Goal: Task Accomplishment & Management: Complete application form

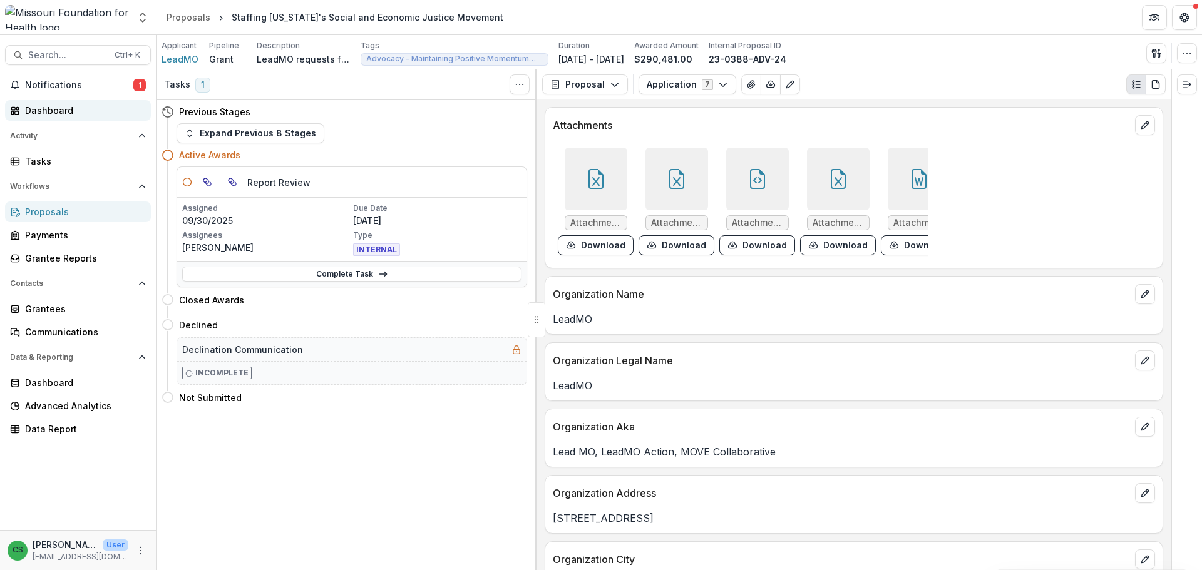
click at [74, 117] on link "Dashboard" at bounding box center [78, 110] width 146 height 21
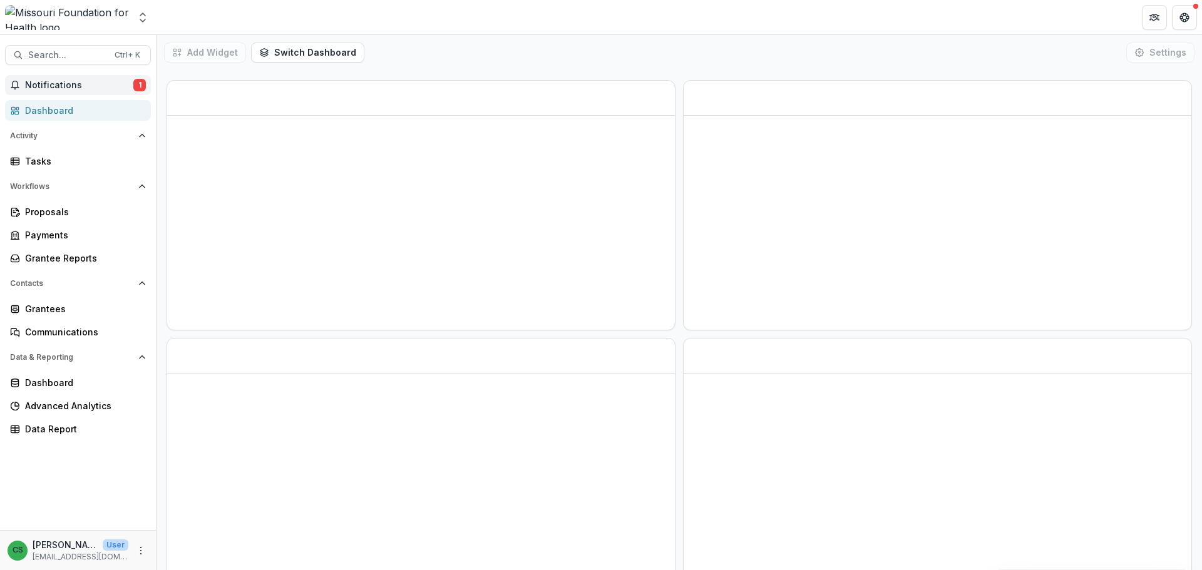
click at [73, 87] on span "Notifications" at bounding box center [79, 85] width 108 height 11
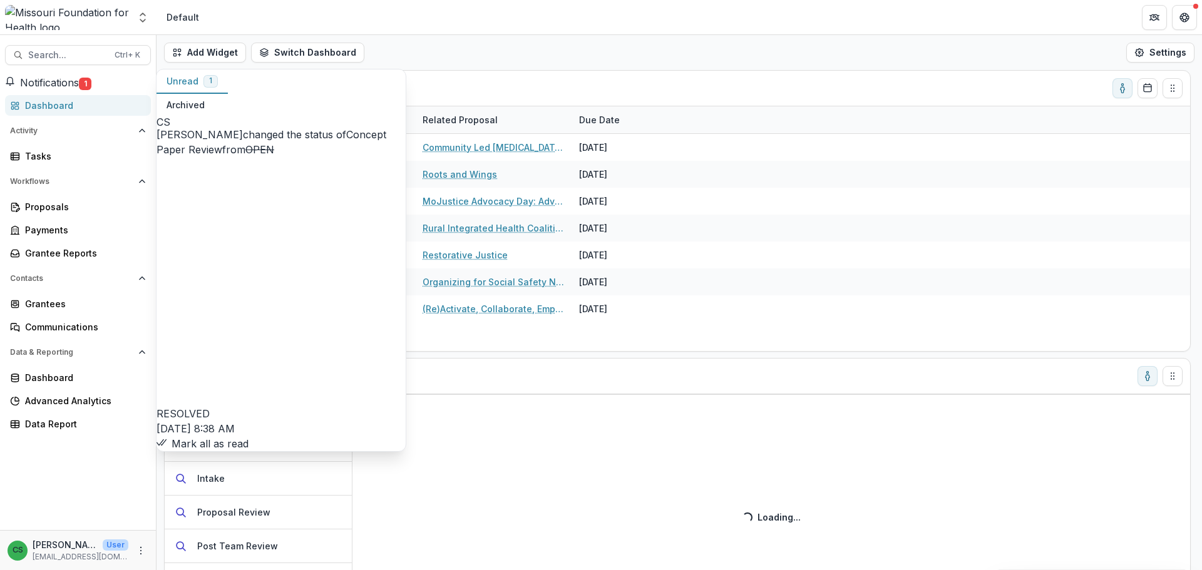
click at [249, 436] on button "Mark all as read" at bounding box center [203, 443] width 92 height 15
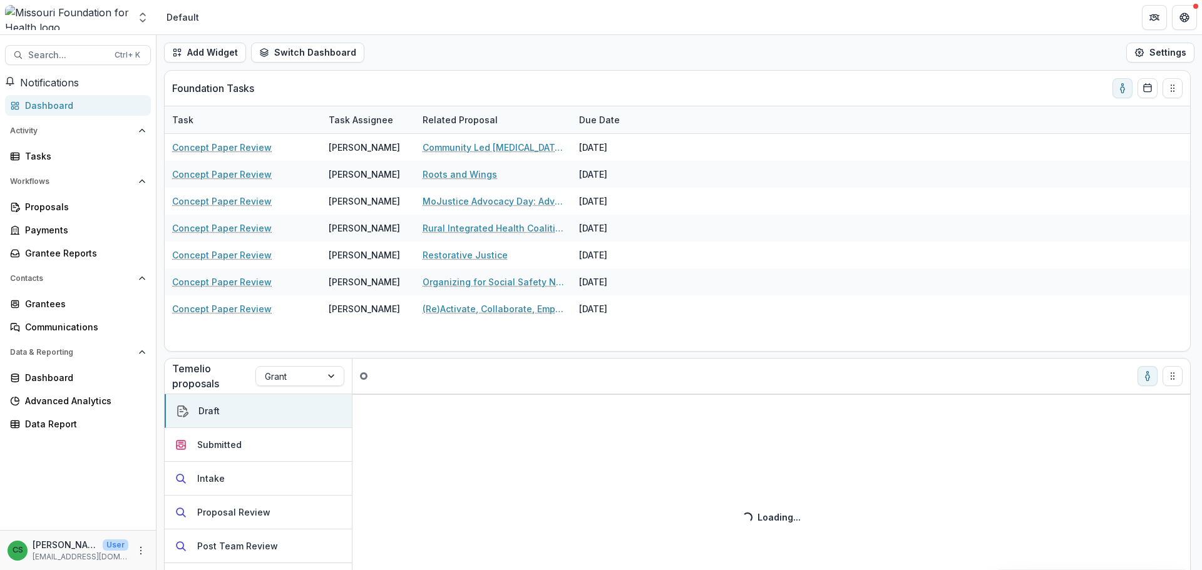
click at [455, 334] on div "Concept Paper Review [PERSON_NAME] Community Led [MEDICAL_DATA] Regional Hubs f…" at bounding box center [677, 242] width 1025 height 217
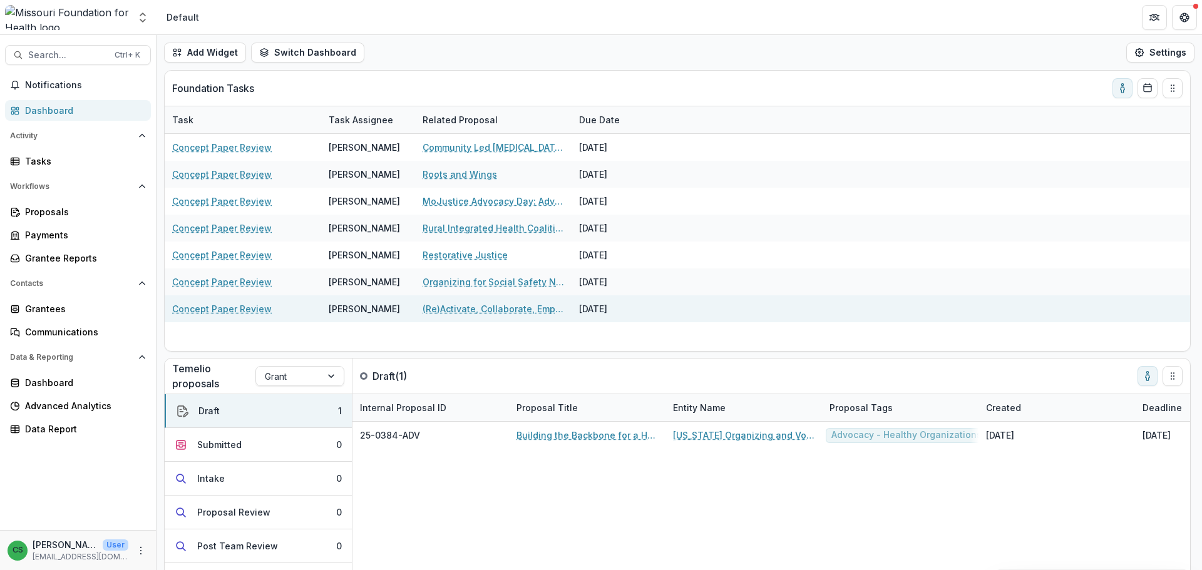
click at [455, 312] on link "(Re)Activate, Collaborate, Empower: [US_STATE]’s Blueprint for Preventing [MEDI…" at bounding box center [493, 308] width 141 height 13
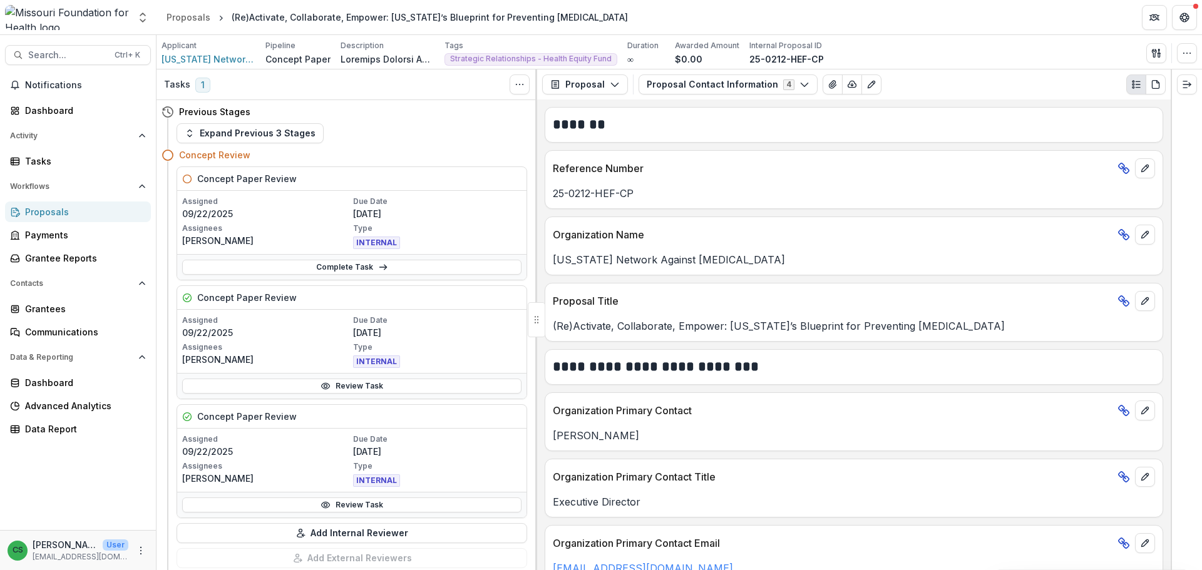
click at [369, 258] on div "Complete Task" at bounding box center [351, 267] width 349 height 26
click at [369, 267] on link "Complete Task" at bounding box center [351, 267] width 339 height 15
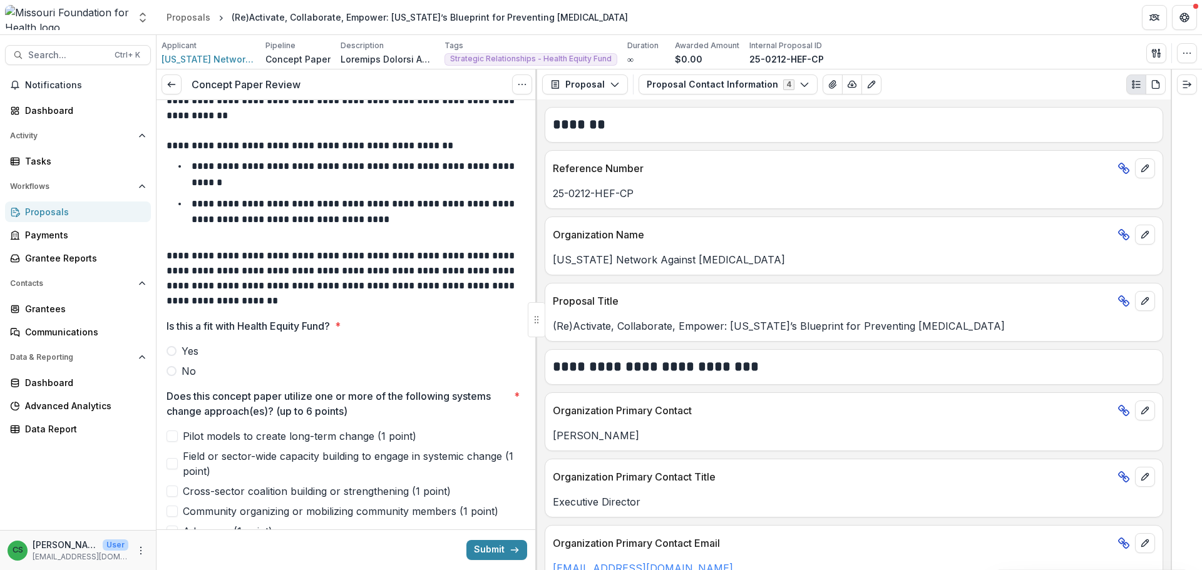
scroll to position [188, 0]
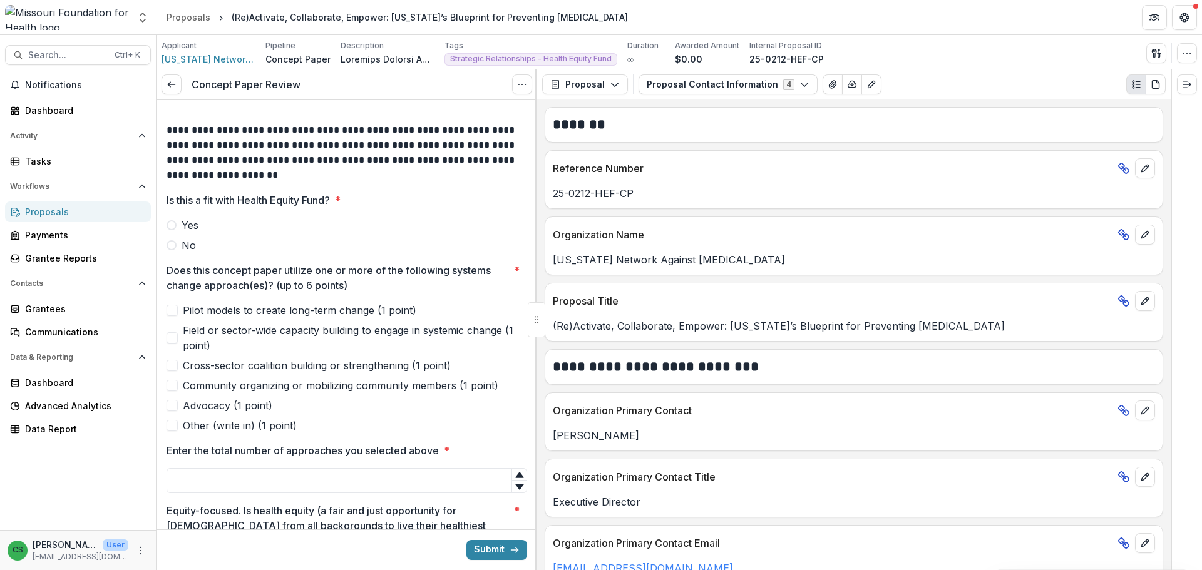
click at [171, 227] on span at bounding box center [172, 225] width 10 height 10
click at [185, 371] on span "Cross-sector coalition building or strengthening (1 point)" at bounding box center [317, 365] width 268 height 15
click at [172, 334] on span at bounding box center [172, 337] width 11 height 11
click at [183, 410] on span "Advocacy (1 point)" at bounding box center [228, 405] width 90 height 15
click at [254, 479] on input "Enter the total number of approaches you selected above *" at bounding box center [347, 480] width 361 height 25
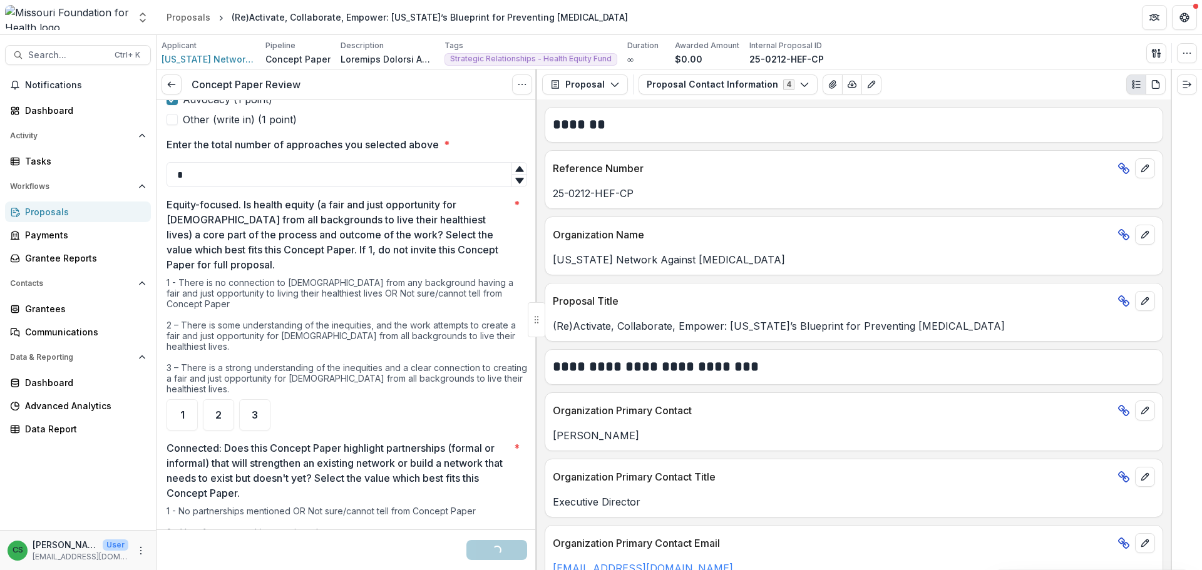
scroll to position [501, 0]
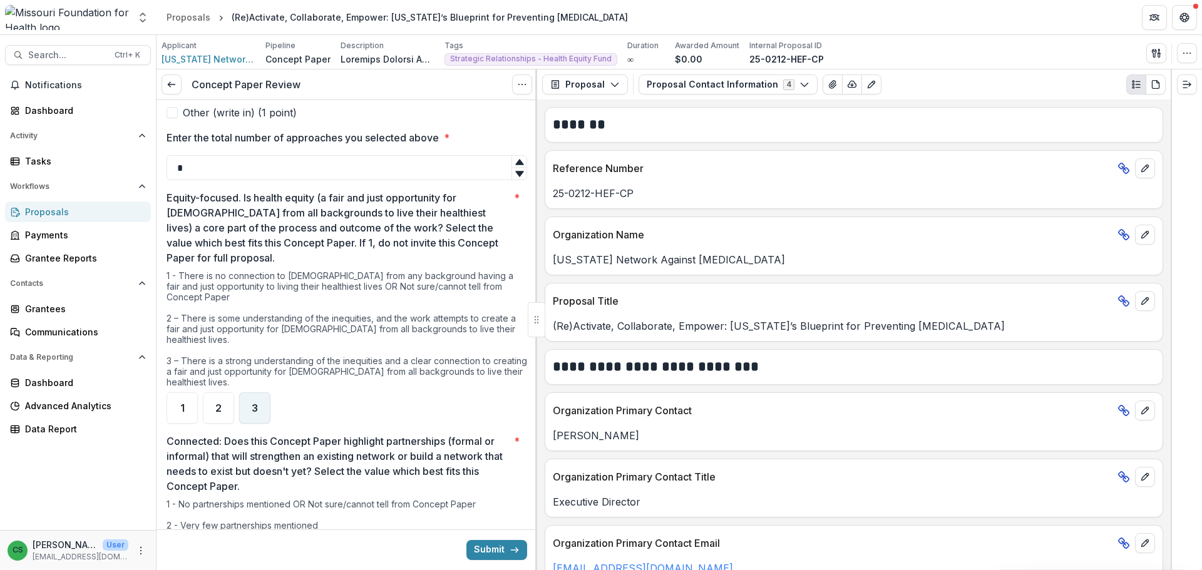
click at [254, 403] on span "3" at bounding box center [255, 408] width 6 height 10
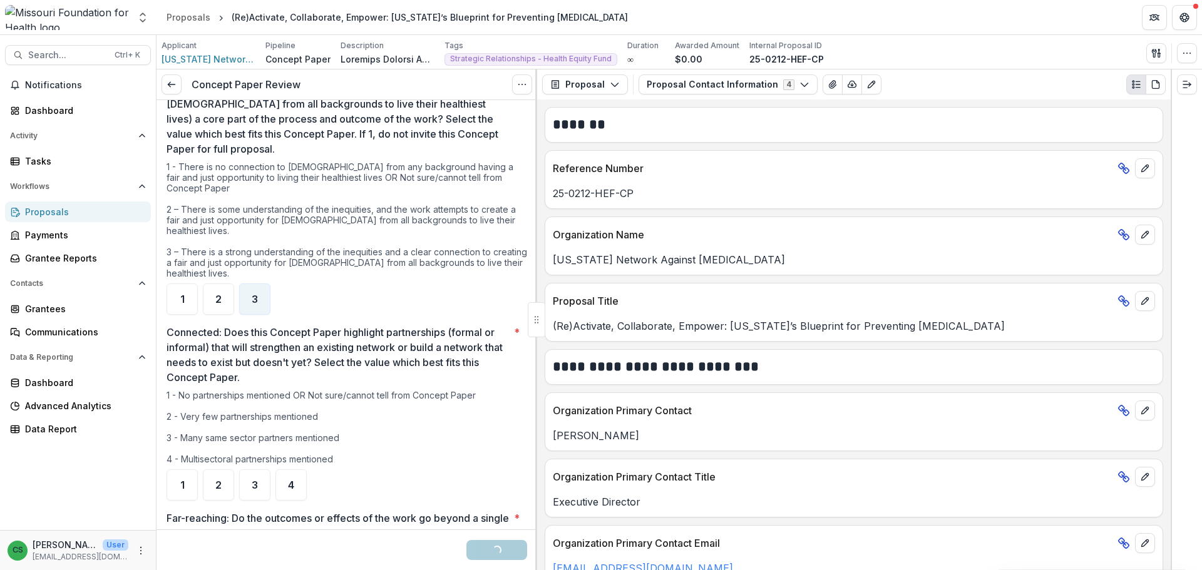
scroll to position [626, 0]
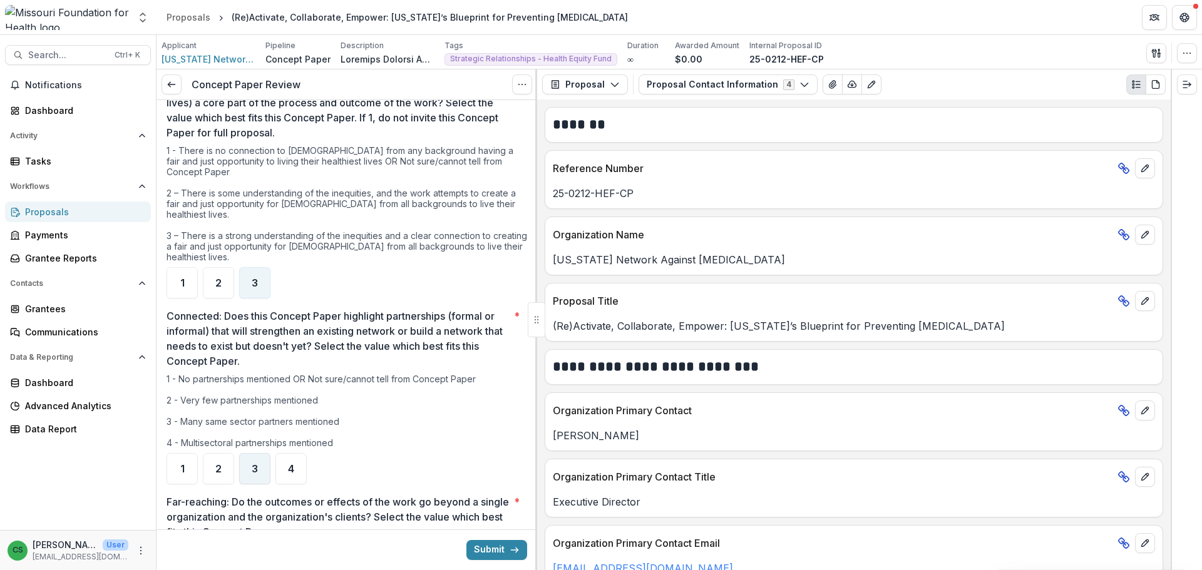
type input "*"
click at [263, 465] on div "3" at bounding box center [254, 468] width 31 height 31
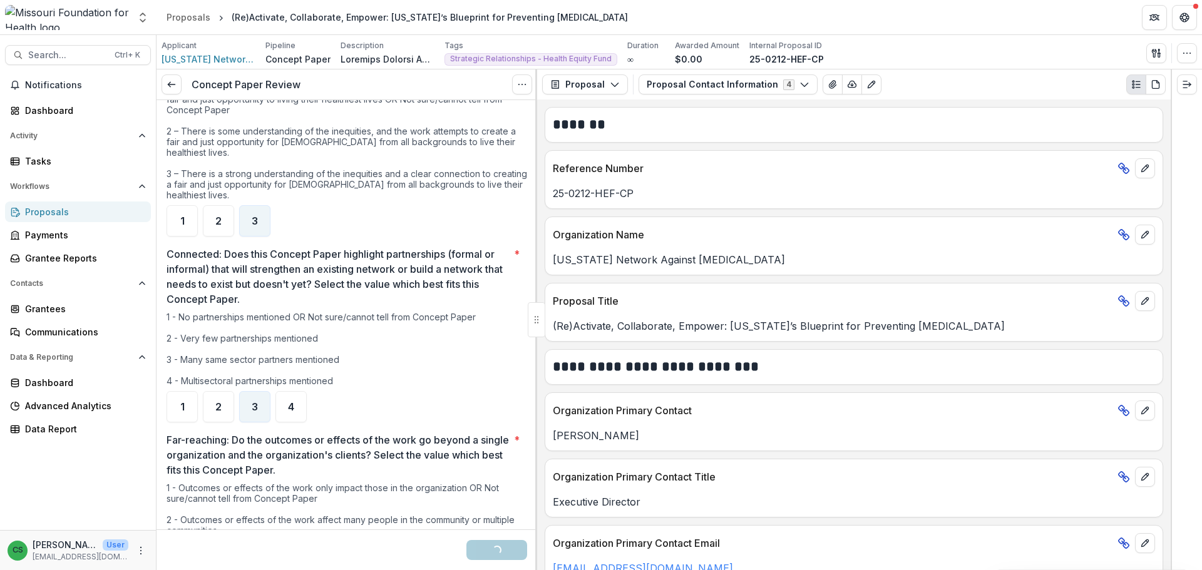
scroll to position [814, 0]
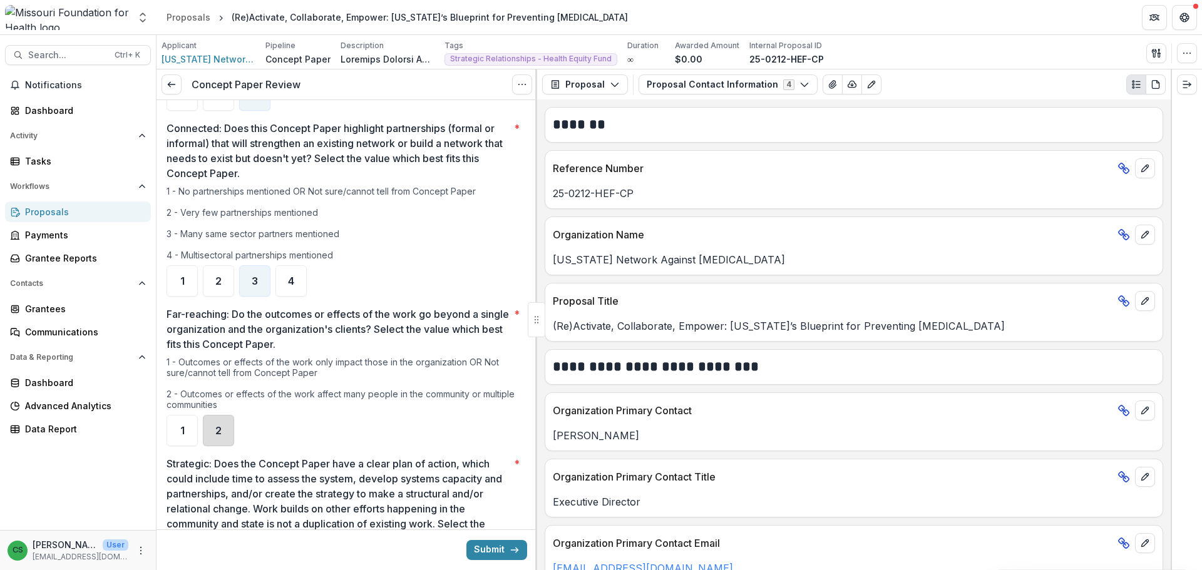
click at [220, 427] on div "2" at bounding box center [218, 430] width 31 height 31
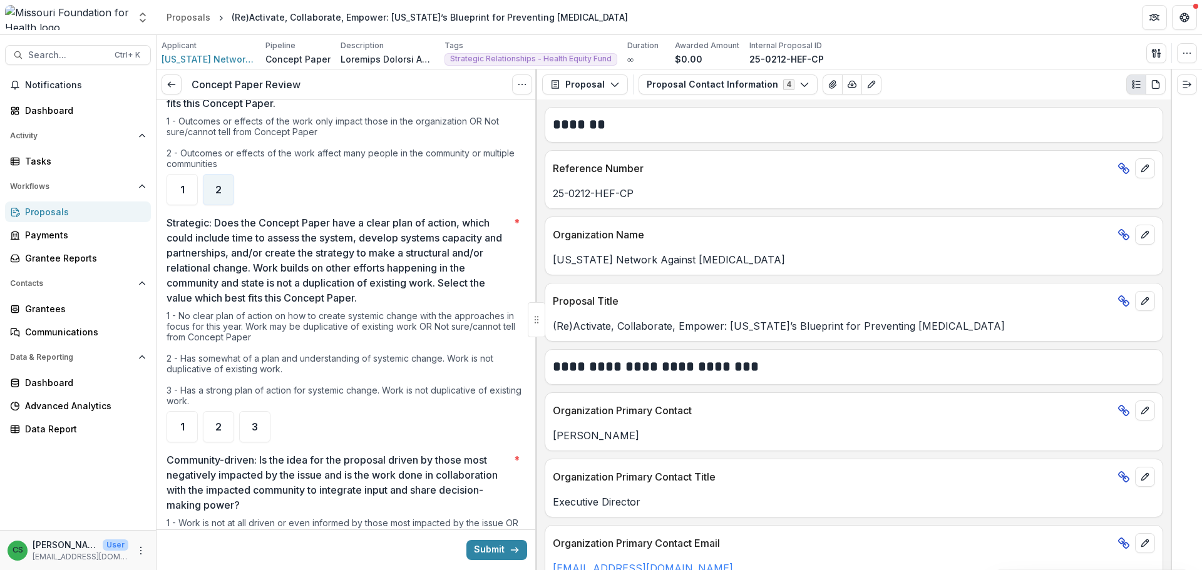
scroll to position [1064, 0]
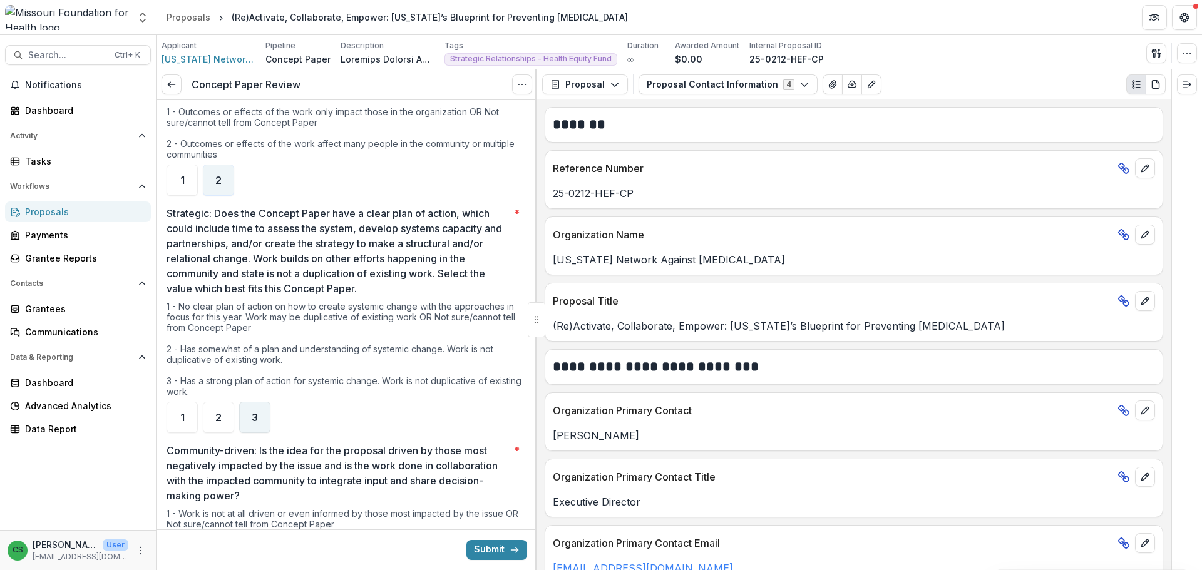
click at [245, 410] on div "3" at bounding box center [254, 417] width 31 height 31
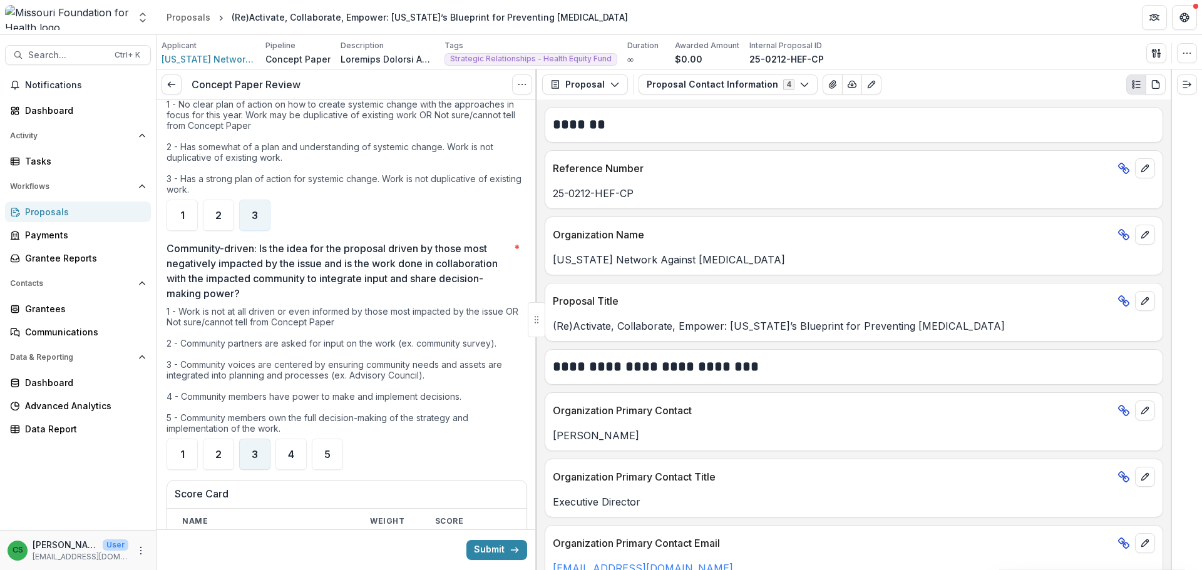
scroll to position [1252, 0]
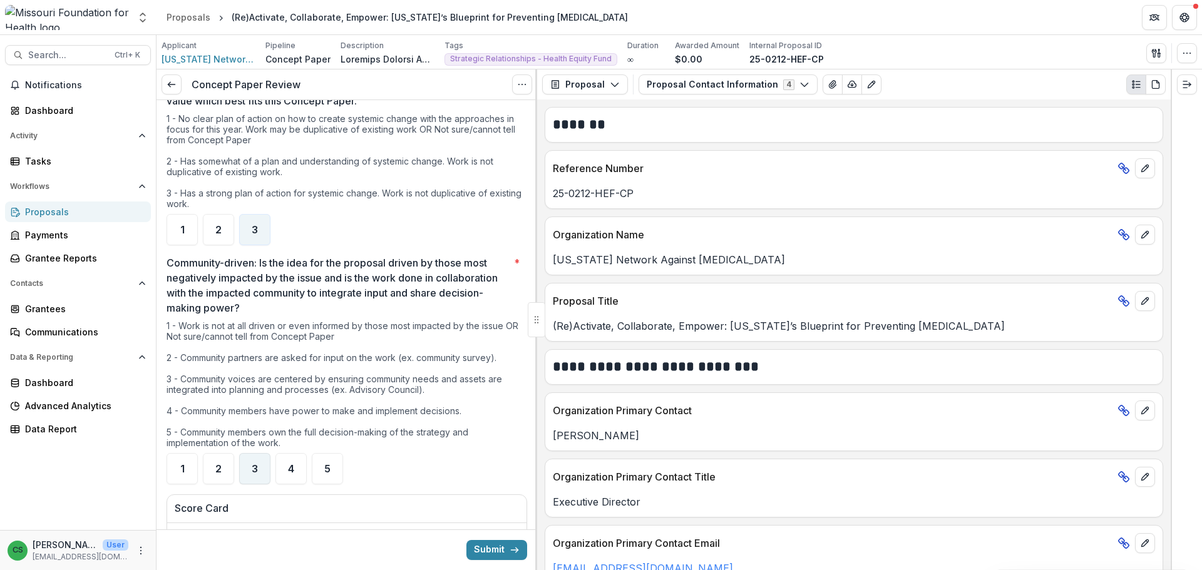
click at [263, 455] on div "3" at bounding box center [254, 468] width 31 height 31
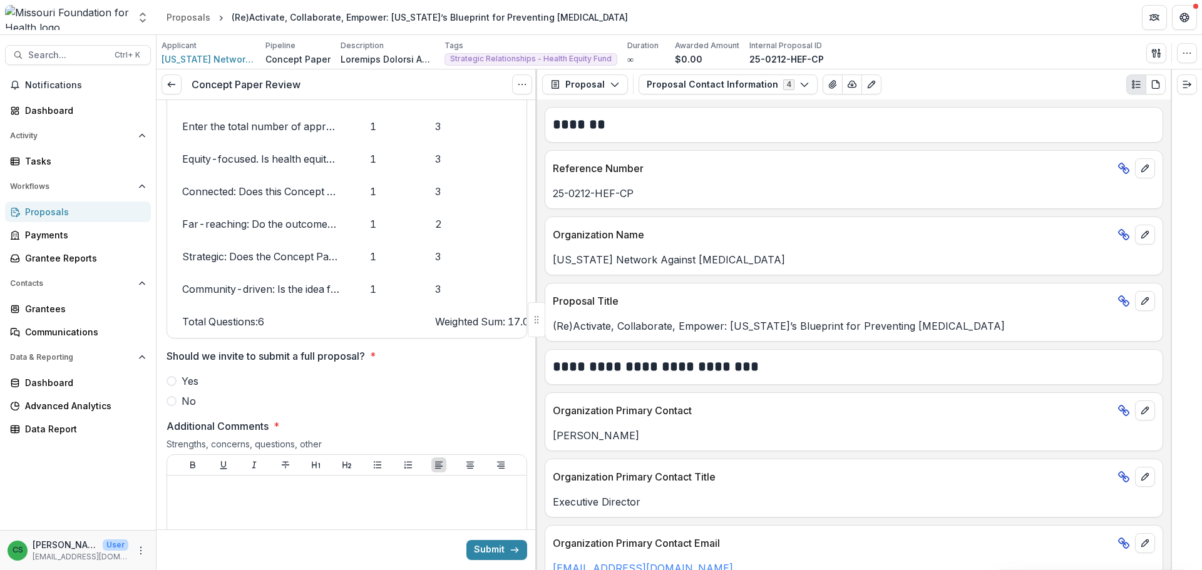
click at [175, 384] on span at bounding box center [172, 381] width 10 height 10
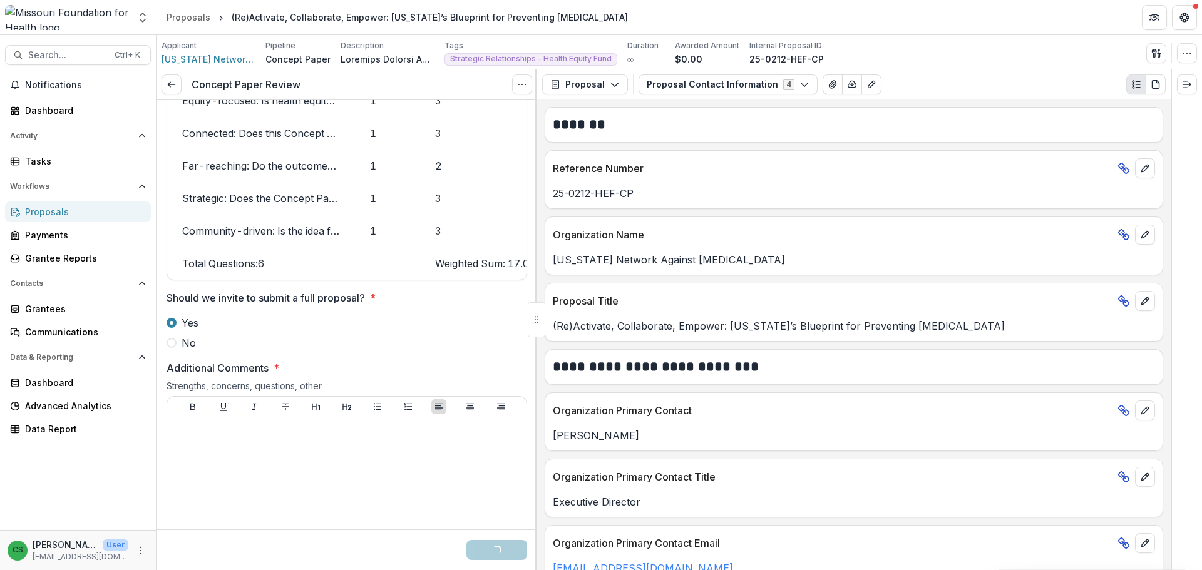
scroll to position [1878, 0]
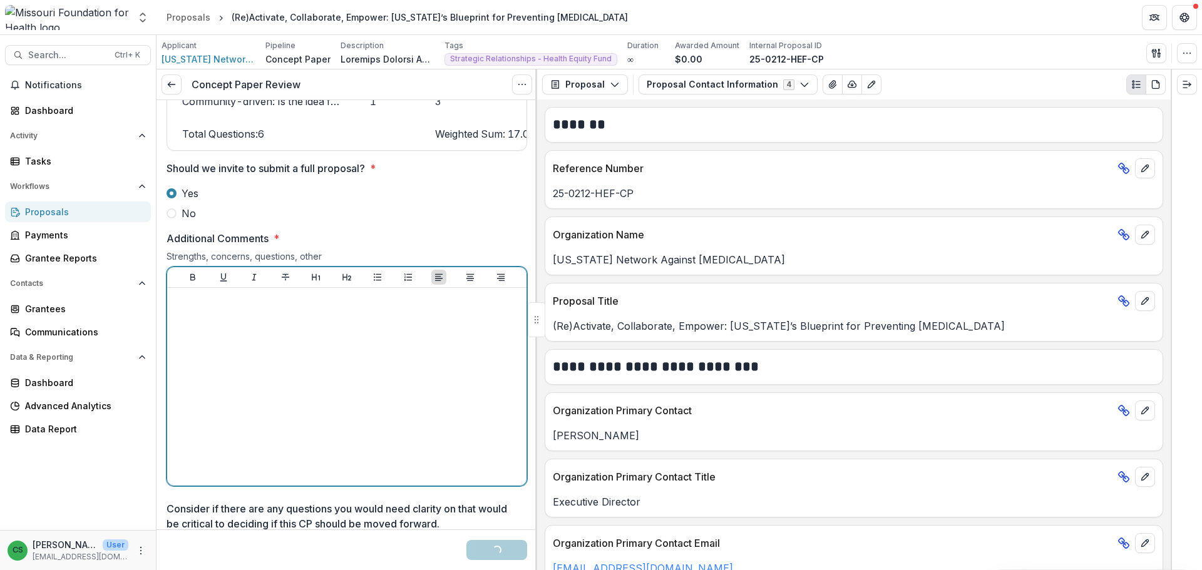
click at [275, 382] on div at bounding box center [346, 387] width 349 height 188
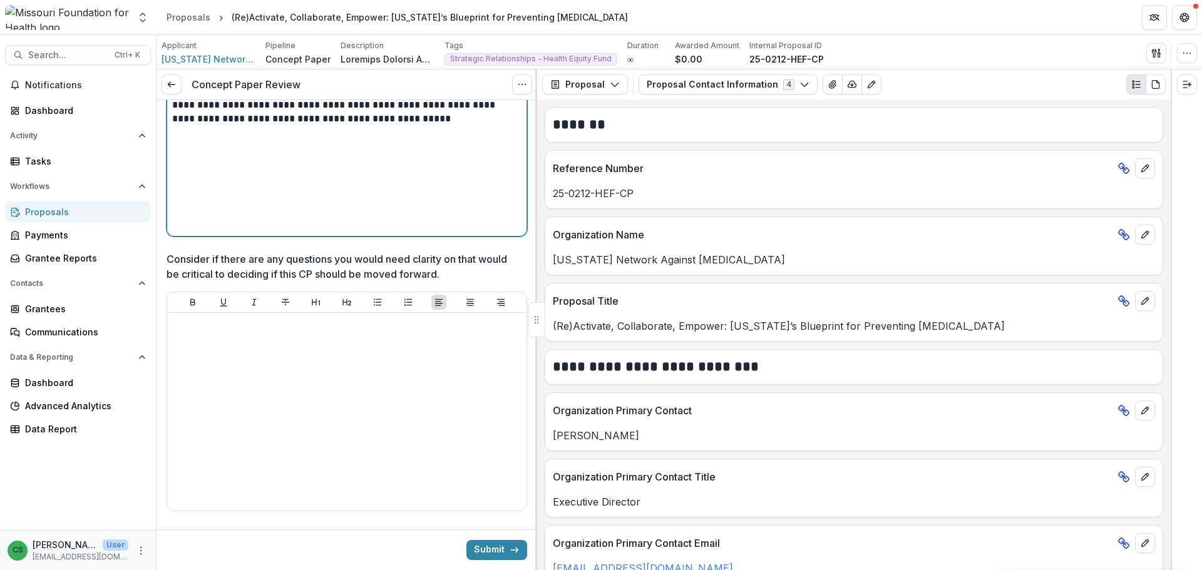
scroll to position [2129, 0]
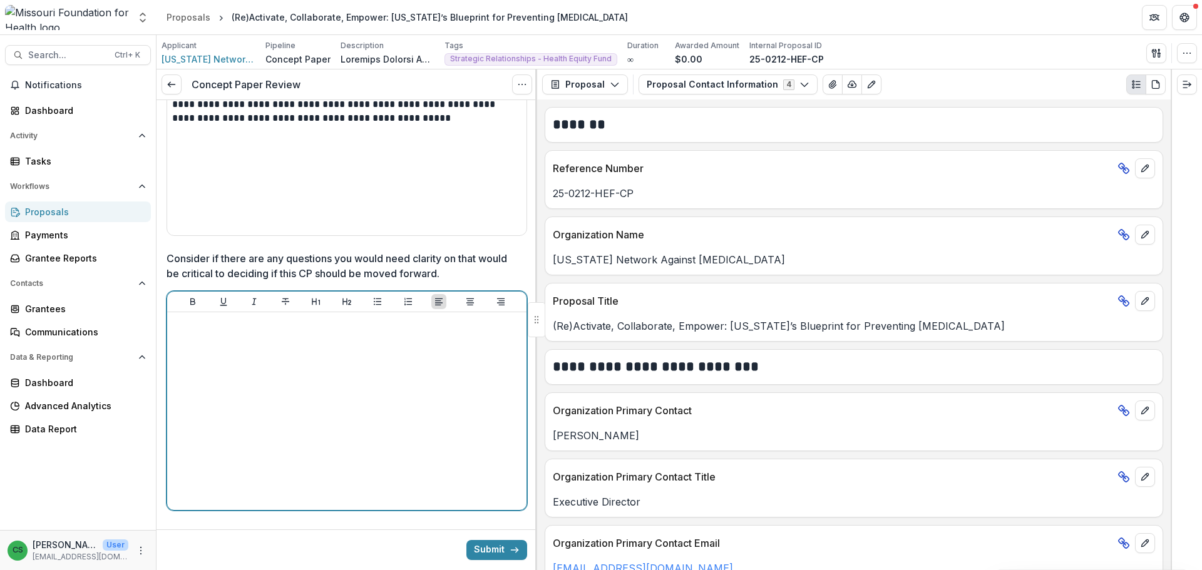
click at [275, 382] on div at bounding box center [346, 411] width 349 height 188
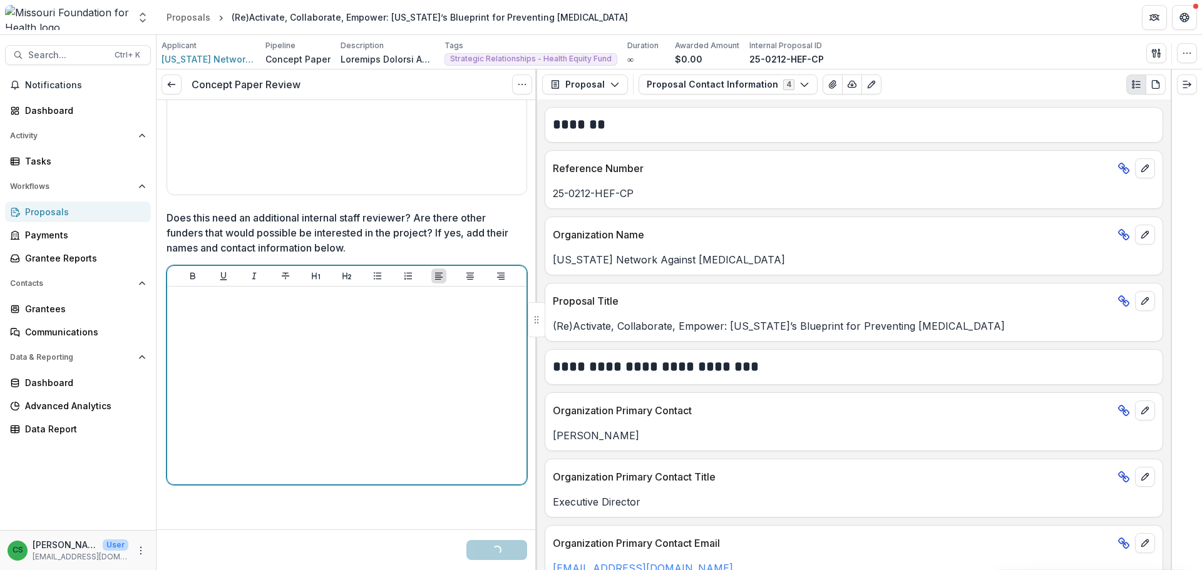
click at [274, 351] on div at bounding box center [346, 386] width 349 height 188
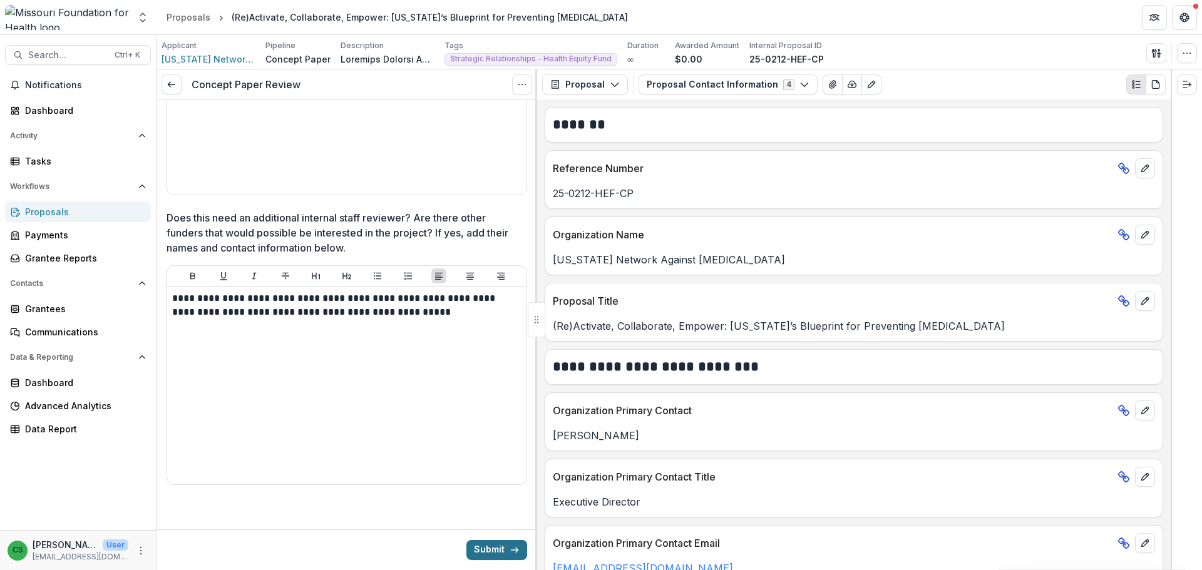
click at [505, 553] on button "Submit" at bounding box center [496, 550] width 61 height 20
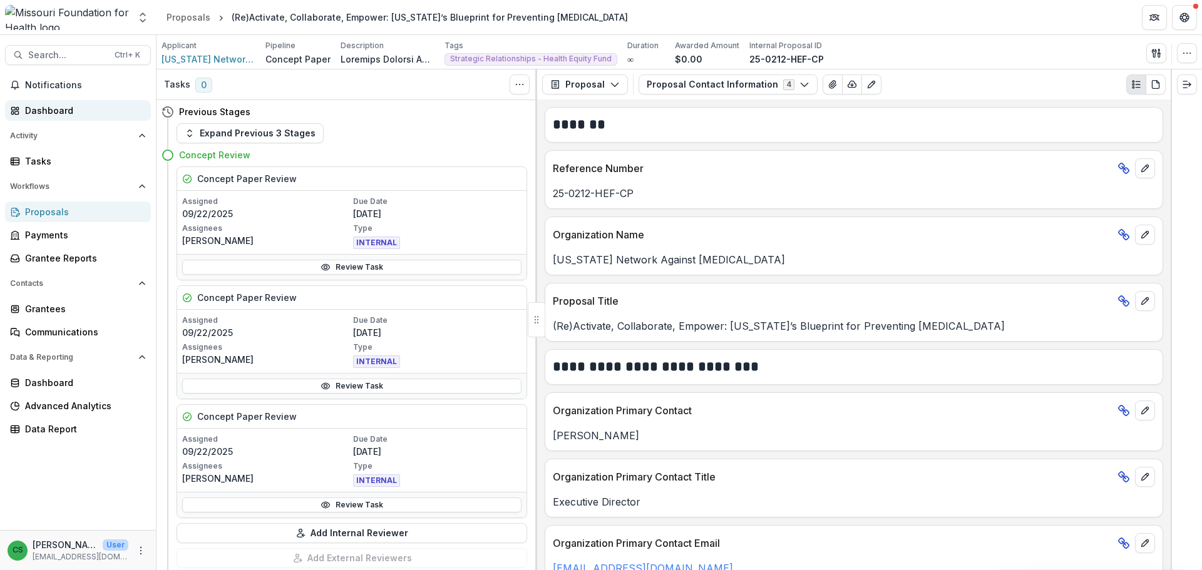
click at [78, 105] on div "Dashboard" at bounding box center [83, 110] width 116 height 13
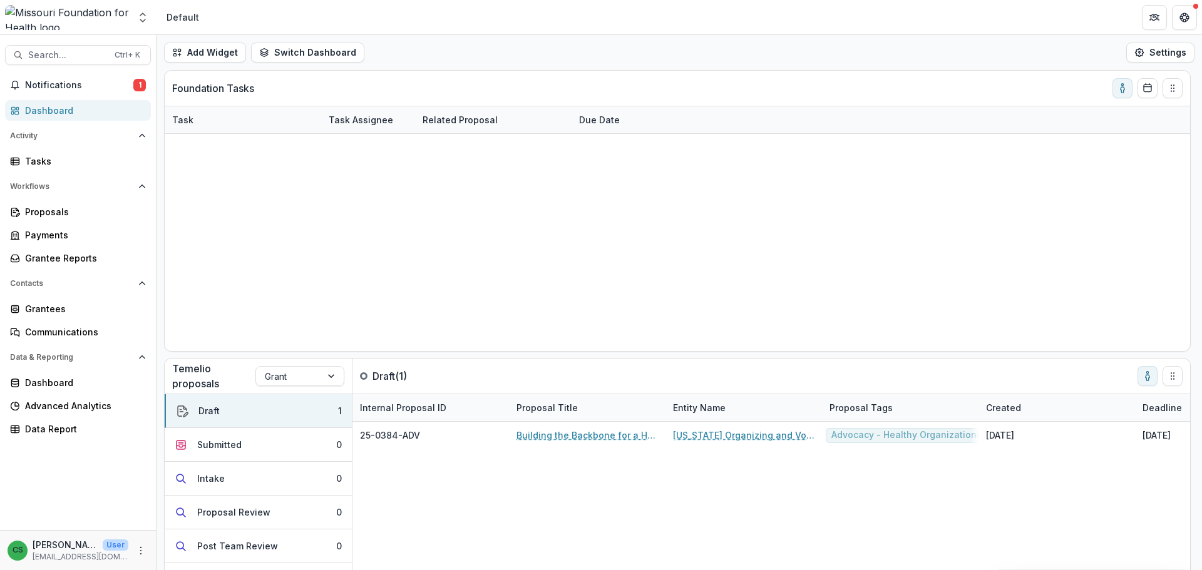
click at [498, 284] on link "Organizing for Social Safety Nets in Rural [US_STATE]" at bounding box center [493, 281] width 141 height 13
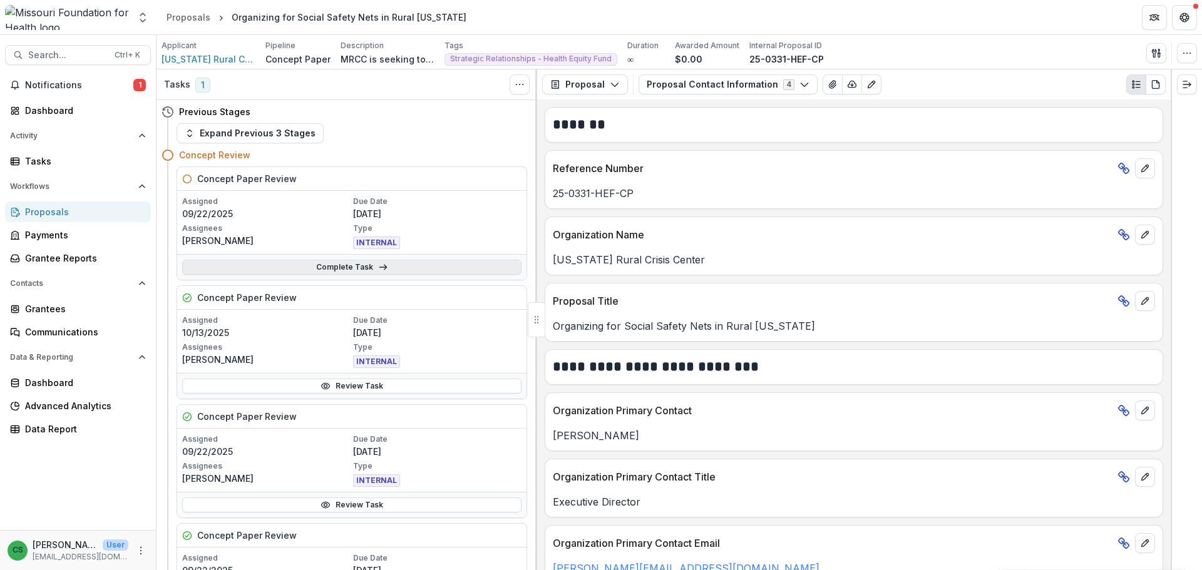
click at [284, 266] on link "Complete Task" at bounding box center [351, 267] width 339 height 15
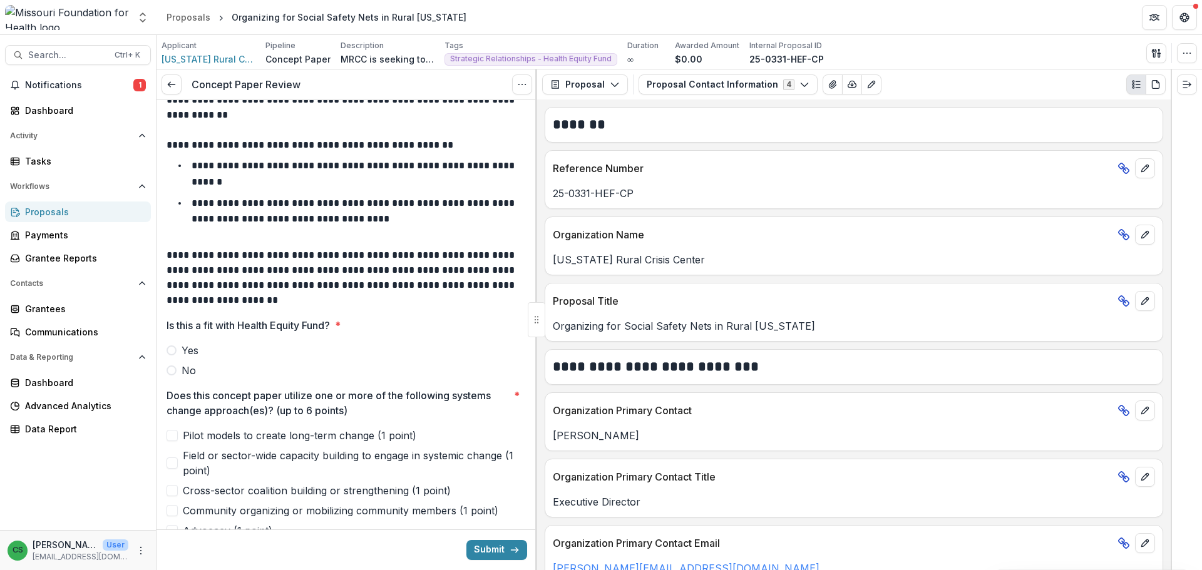
click at [187, 342] on div at bounding box center [347, 340] width 361 height 5
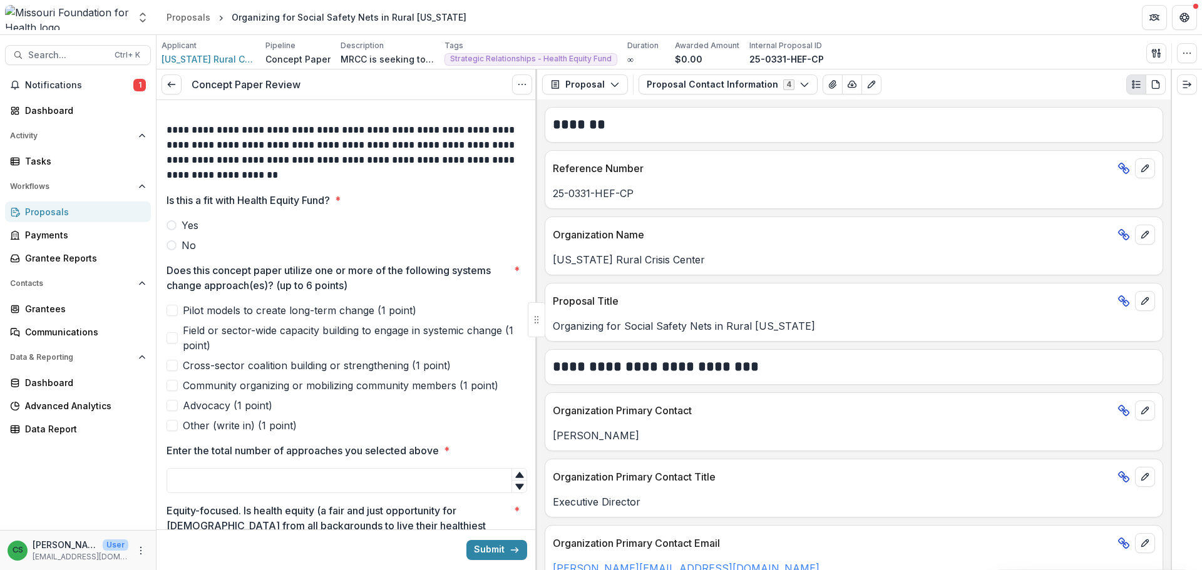
click at [232, 389] on span "Community organizing or mobilizing community members (1 point)" at bounding box center [341, 385] width 316 height 15
click at [232, 408] on span "Advocacy (1 point)" at bounding box center [228, 405] width 90 height 15
click at [225, 335] on span "Field or sector-wide capacity building to engage in systemic change (1 point)" at bounding box center [355, 338] width 344 height 30
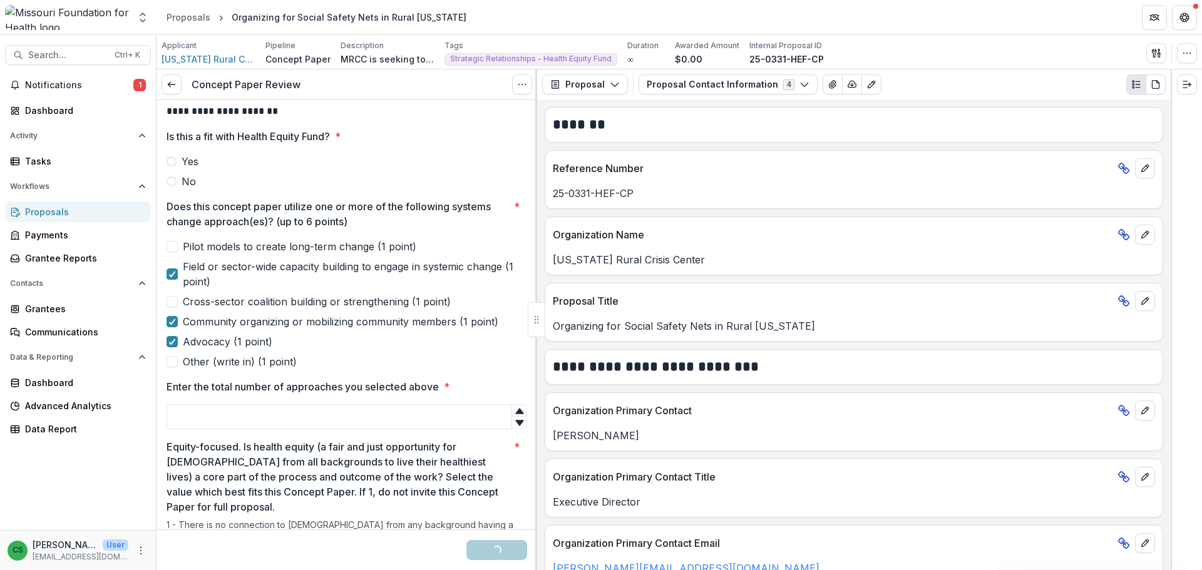
scroll to position [313, 0]
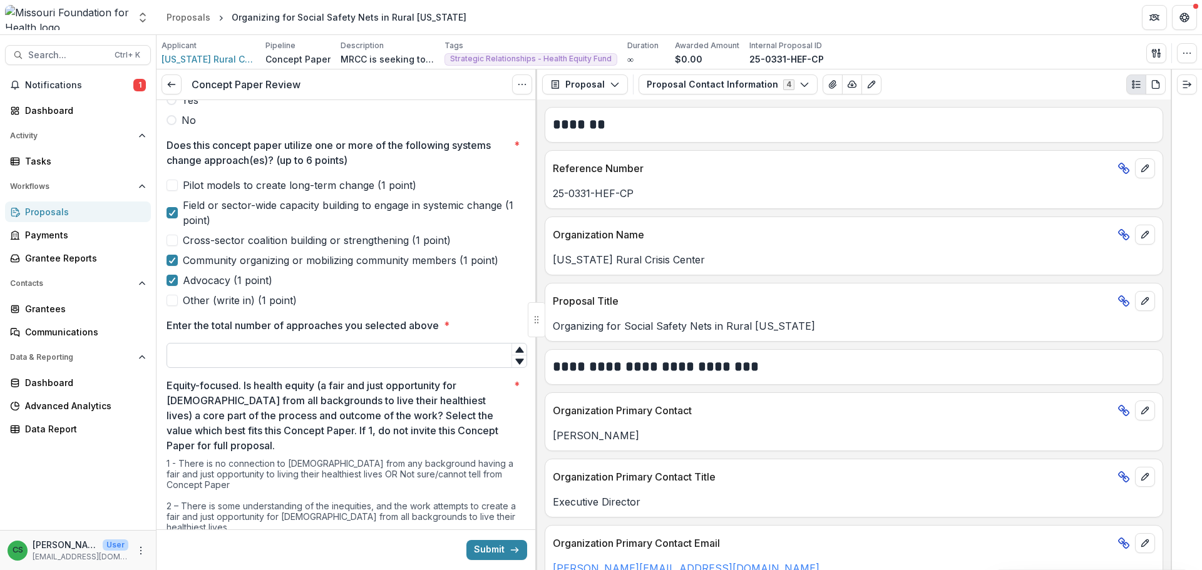
click at [227, 346] on input "Enter the total number of approaches you selected above *" at bounding box center [347, 355] width 361 height 25
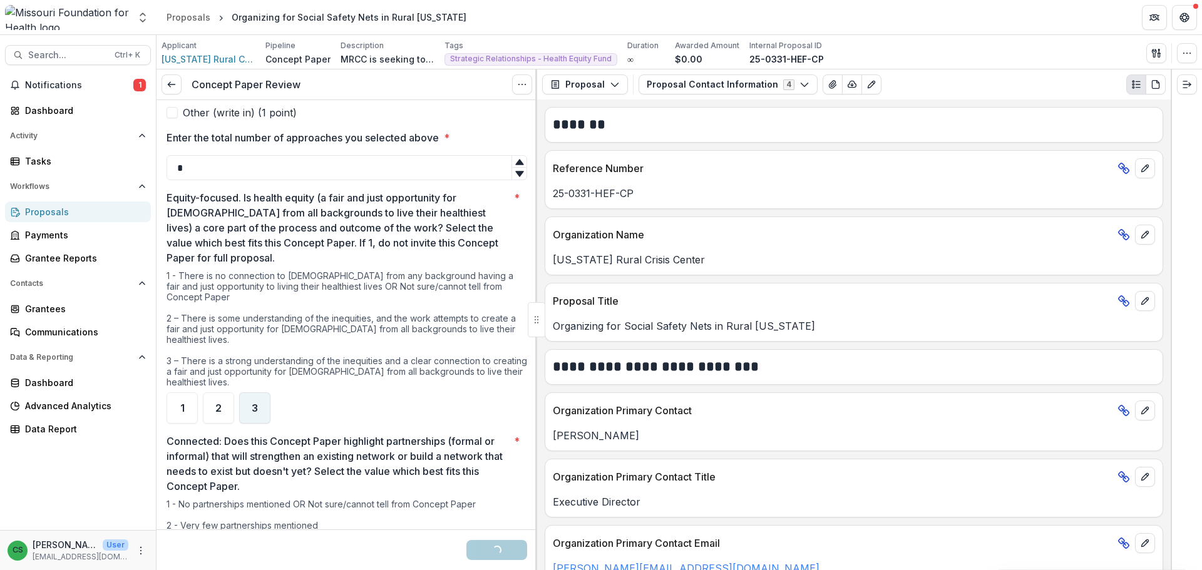
type input "*"
click at [239, 399] on div "3" at bounding box center [254, 408] width 31 height 31
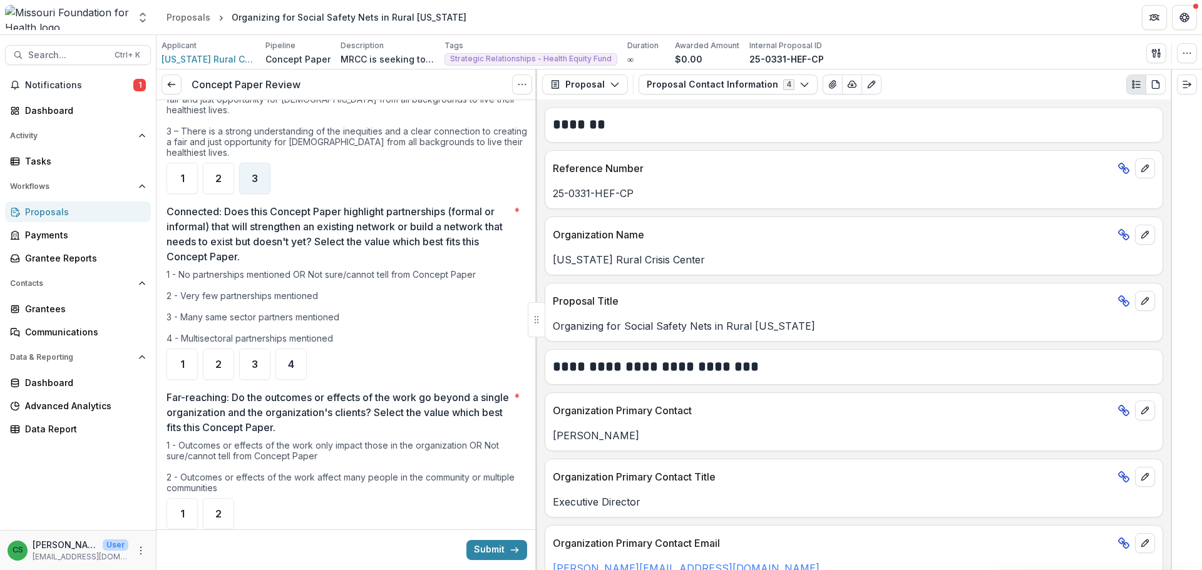
scroll to position [751, 0]
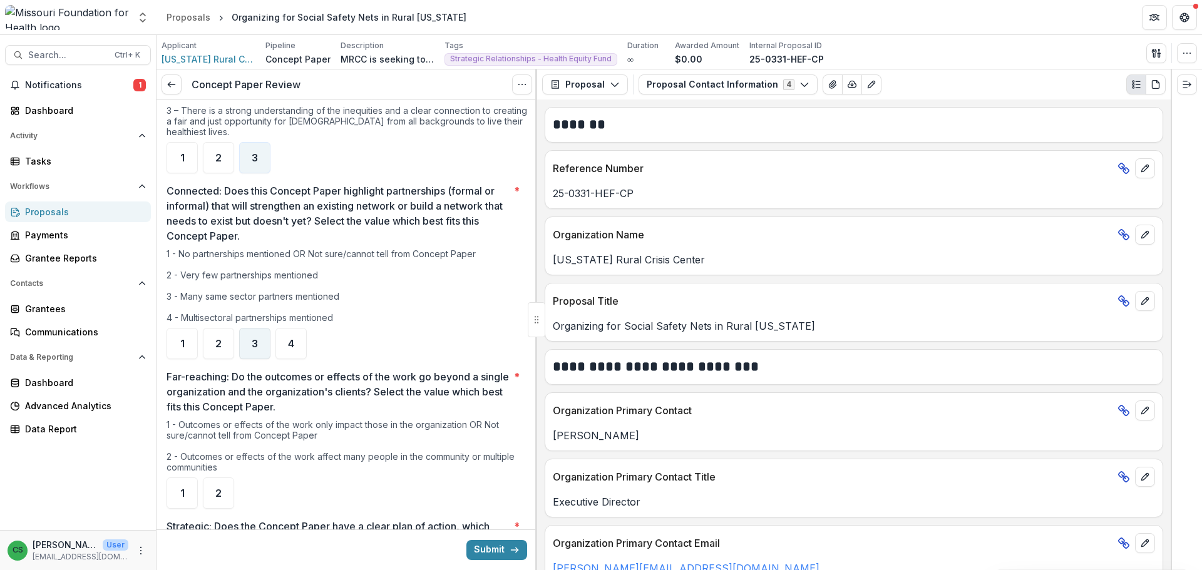
click at [259, 342] on div "3" at bounding box center [254, 343] width 31 height 31
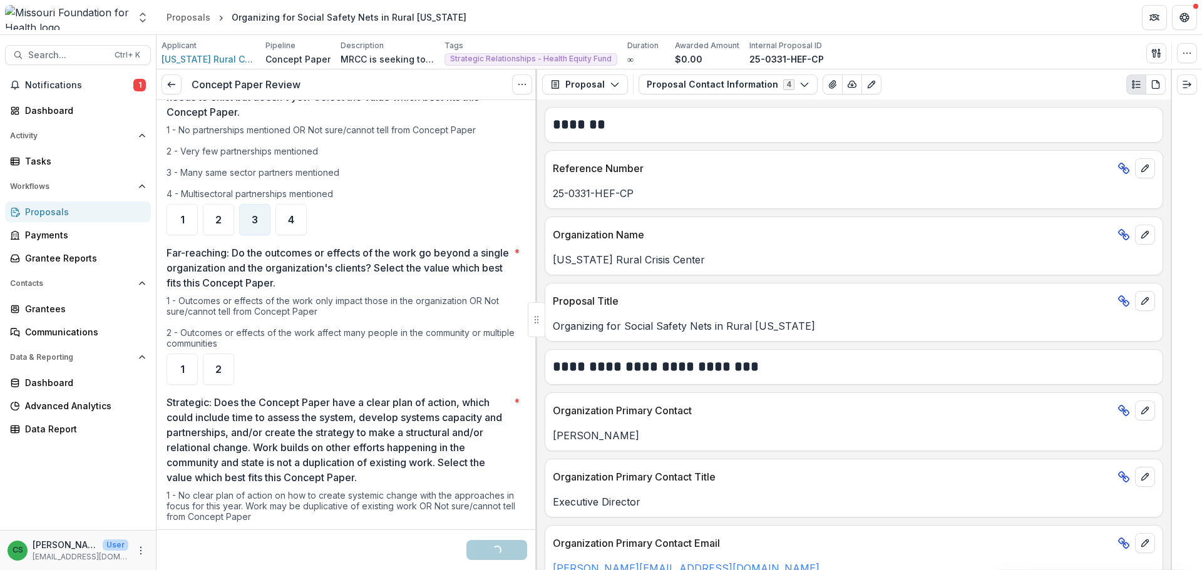
scroll to position [876, 0]
click at [217, 352] on div "2" at bounding box center [218, 367] width 31 height 31
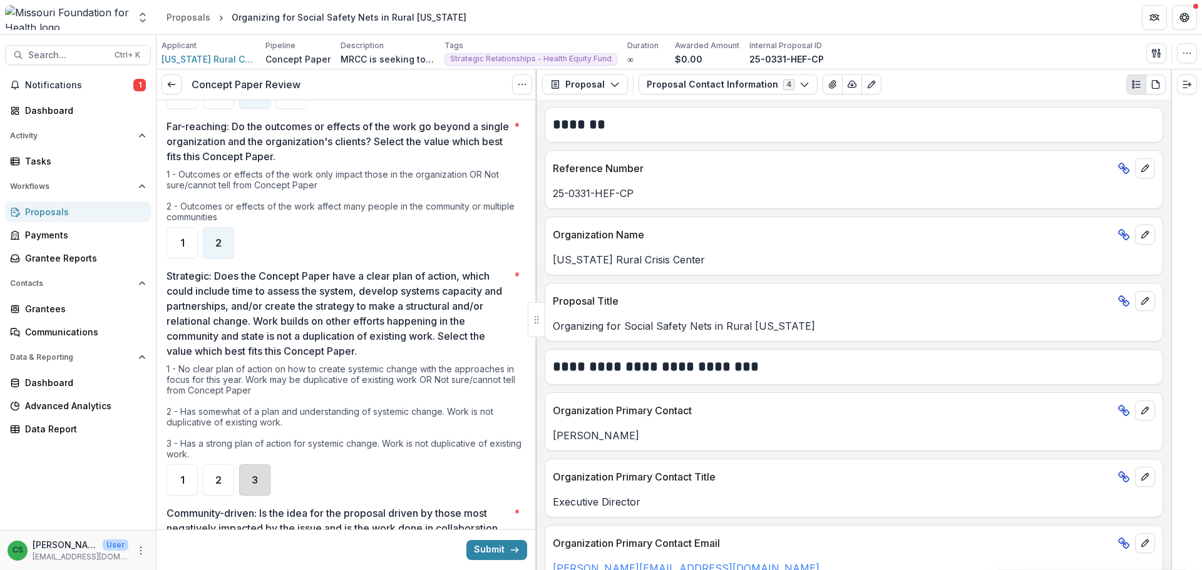
click at [246, 482] on div "3" at bounding box center [254, 480] width 31 height 31
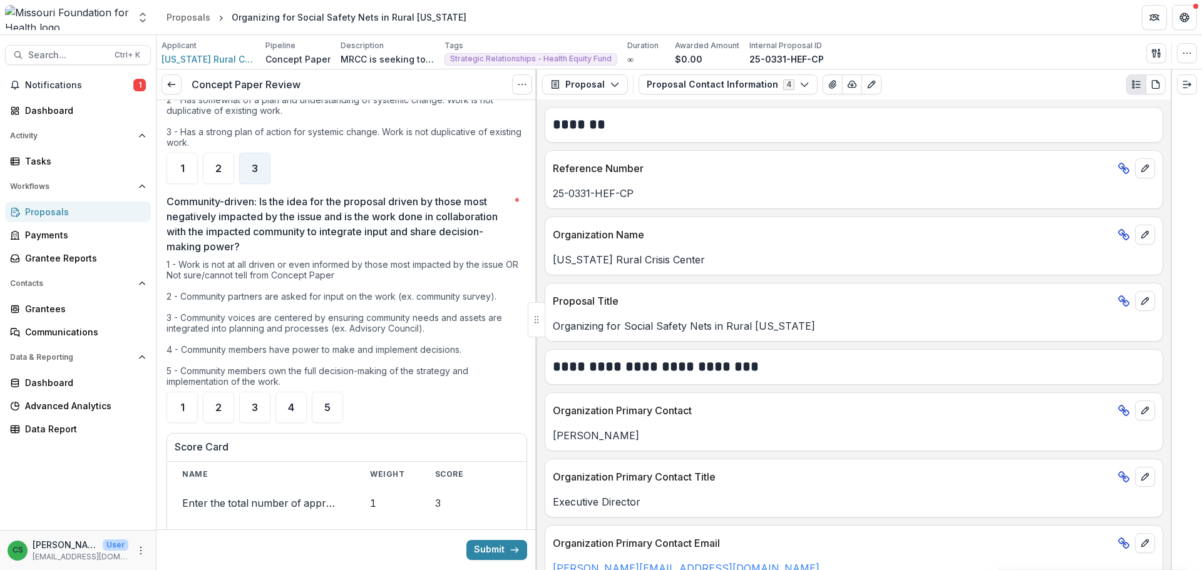
scroll to position [1315, 0]
click at [297, 401] on div "4" at bounding box center [290, 406] width 31 height 31
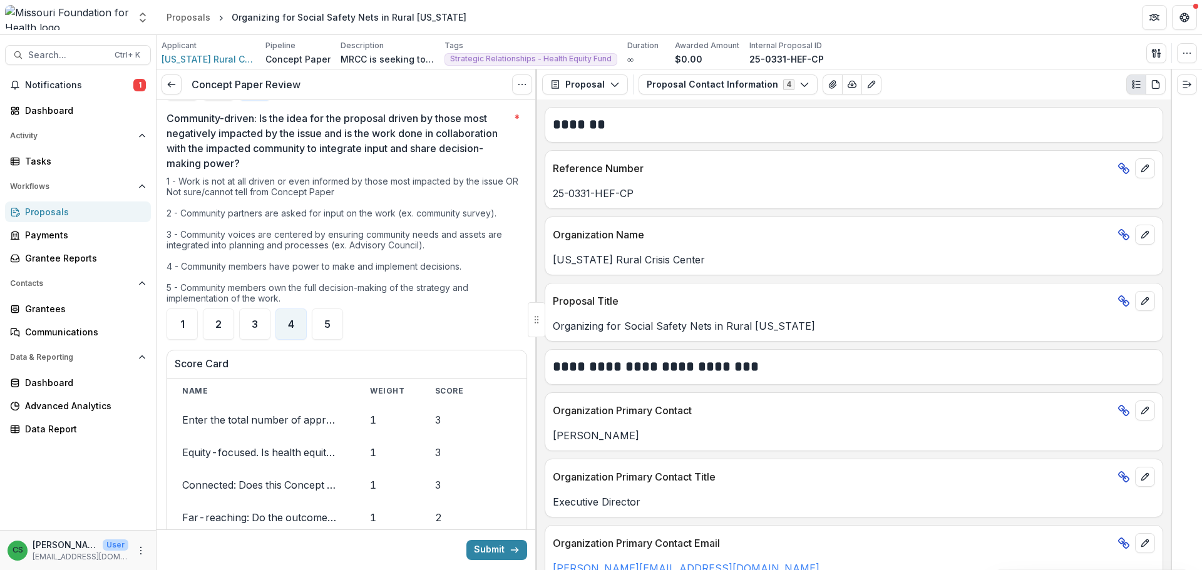
scroll to position [1628, 0]
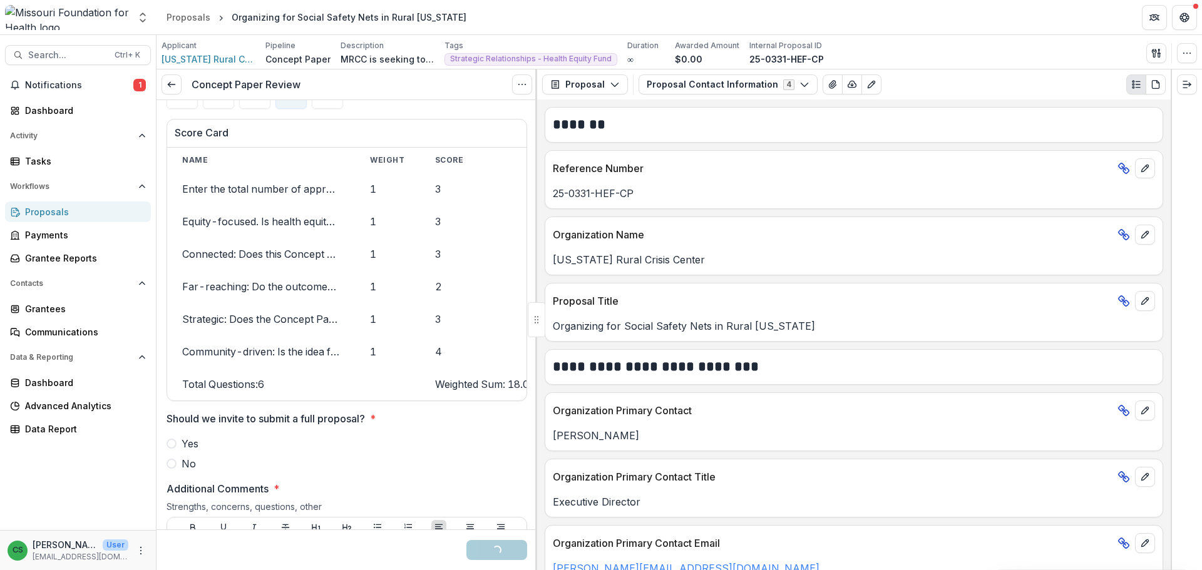
click at [176, 447] on span at bounding box center [172, 444] width 10 height 10
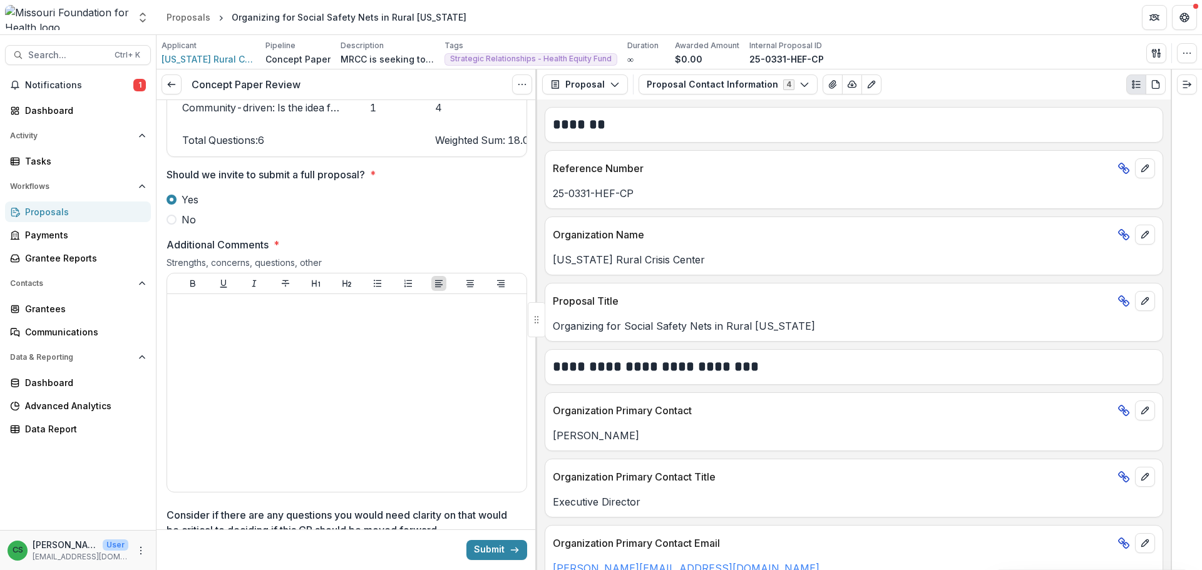
scroll to position [1878, 0]
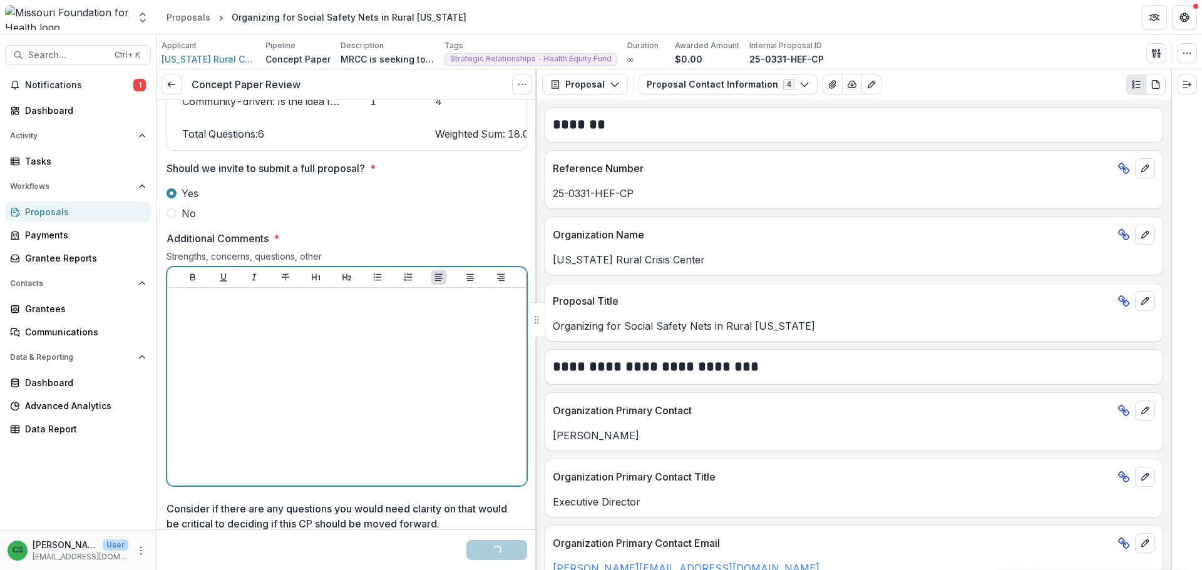
click at [270, 376] on div at bounding box center [346, 387] width 349 height 188
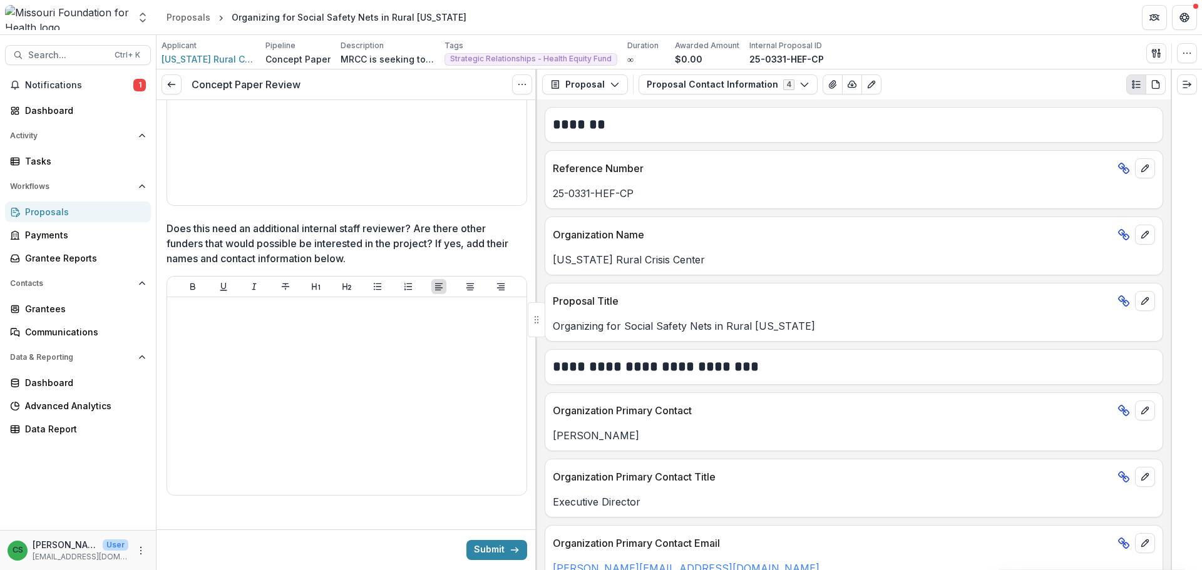
scroll to position [2442, 0]
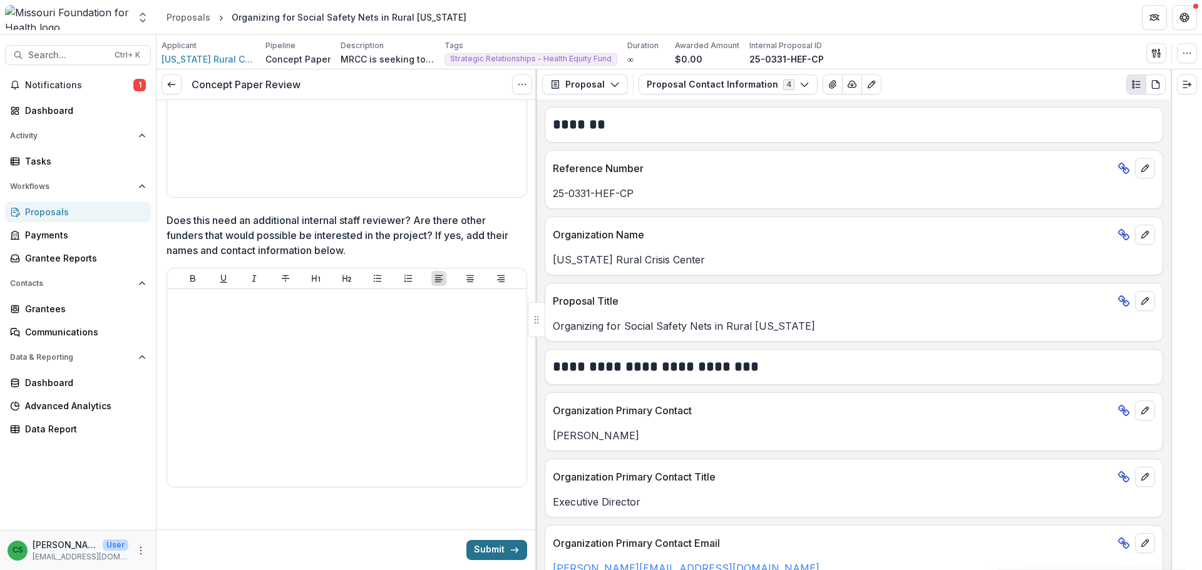
click at [483, 542] on button "Submit" at bounding box center [496, 550] width 61 height 20
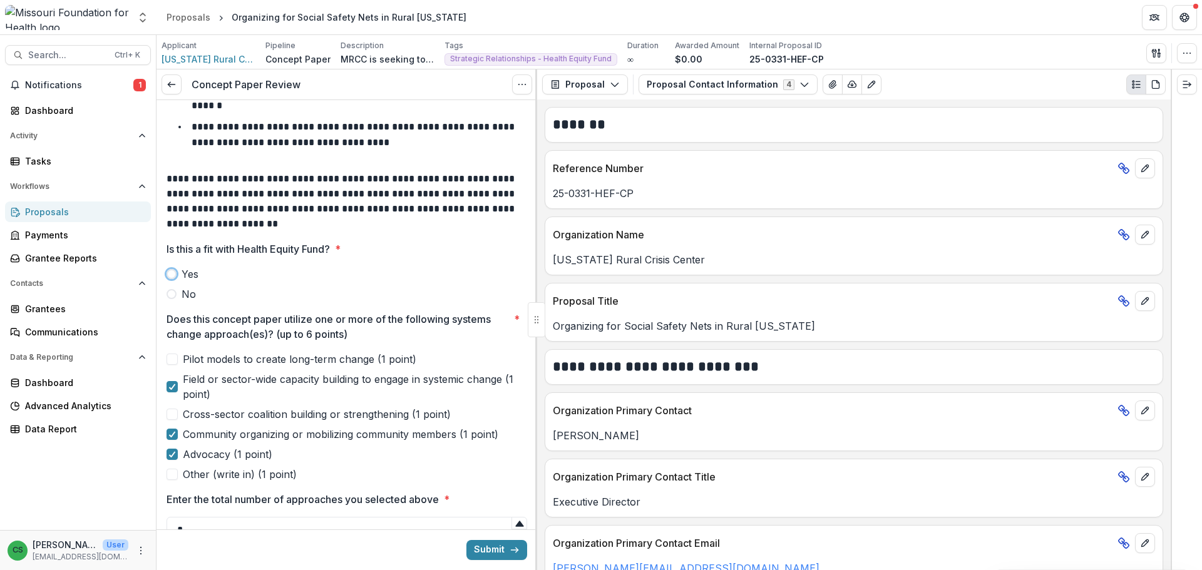
scroll to position [0, 0]
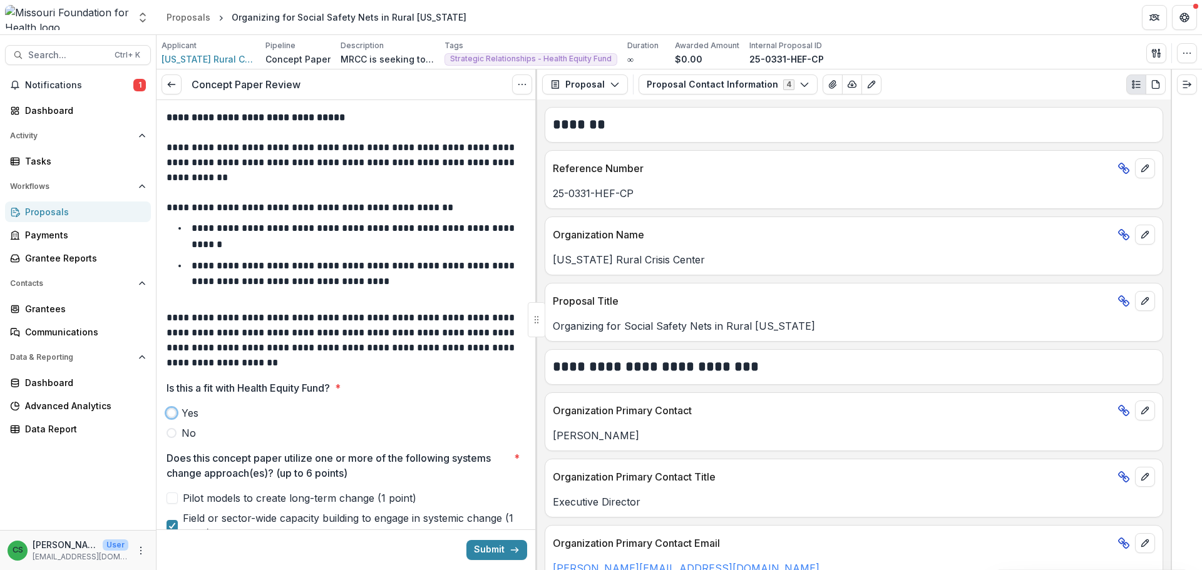
click at [180, 411] on label "Yes" at bounding box center [347, 413] width 361 height 15
click at [499, 550] on button "Submit" at bounding box center [496, 550] width 61 height 20
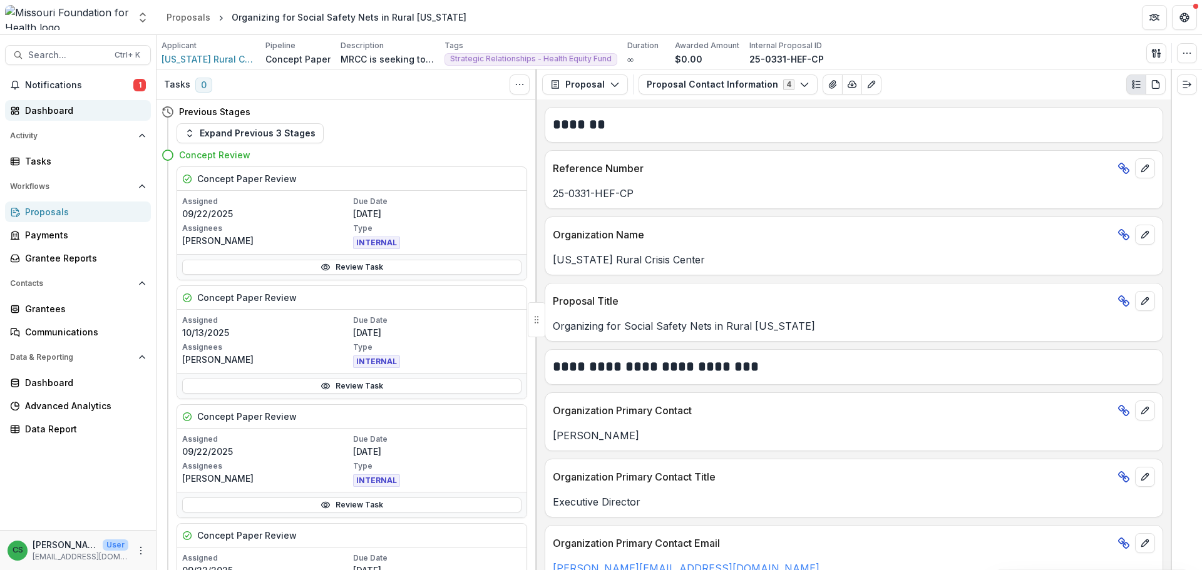
click at [70, 100] on link "Dashboard" at bounding box center [78, 110] width 146 height 21
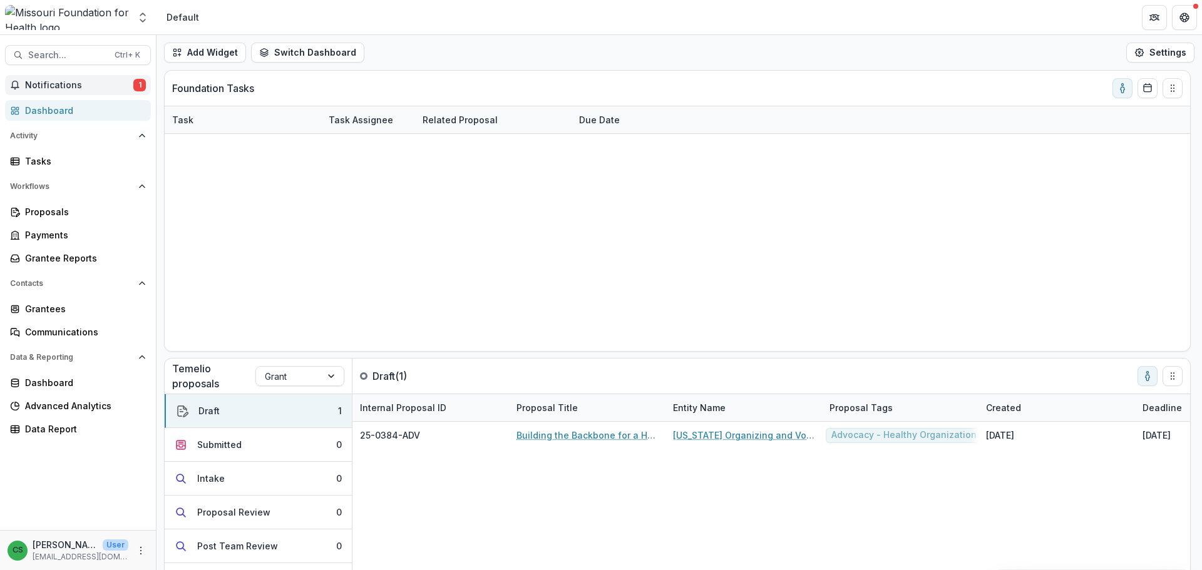
click at [80, 85] on span "Notifications" at bounding box center [79, 85] width 108 height 11
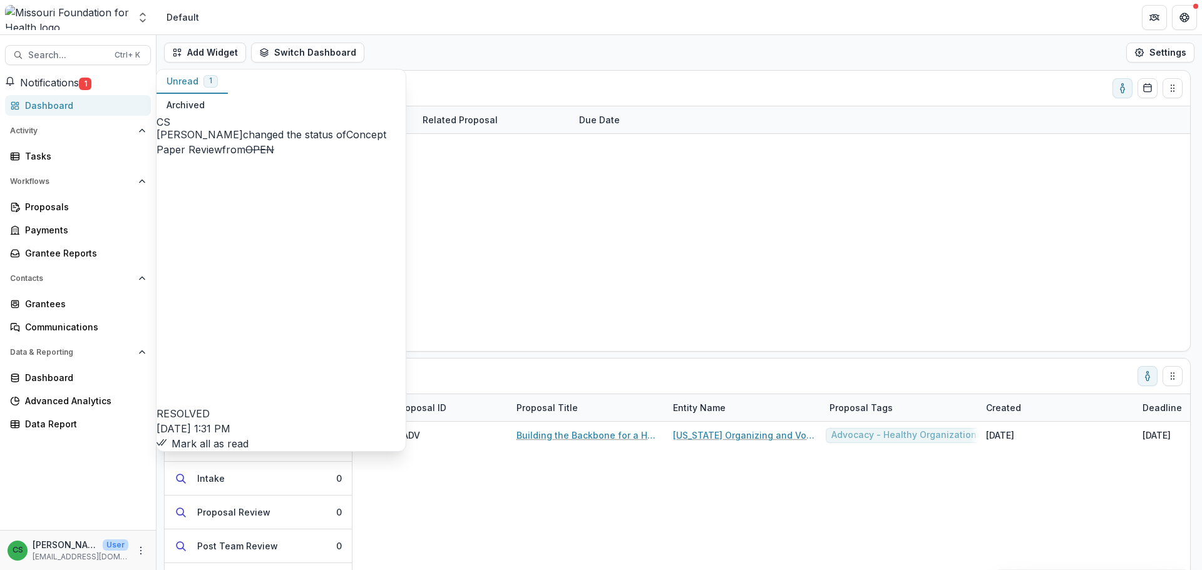
click at [249, 436] on button "Mark all as read" at bounding box center [203, 443] width 92 height 15
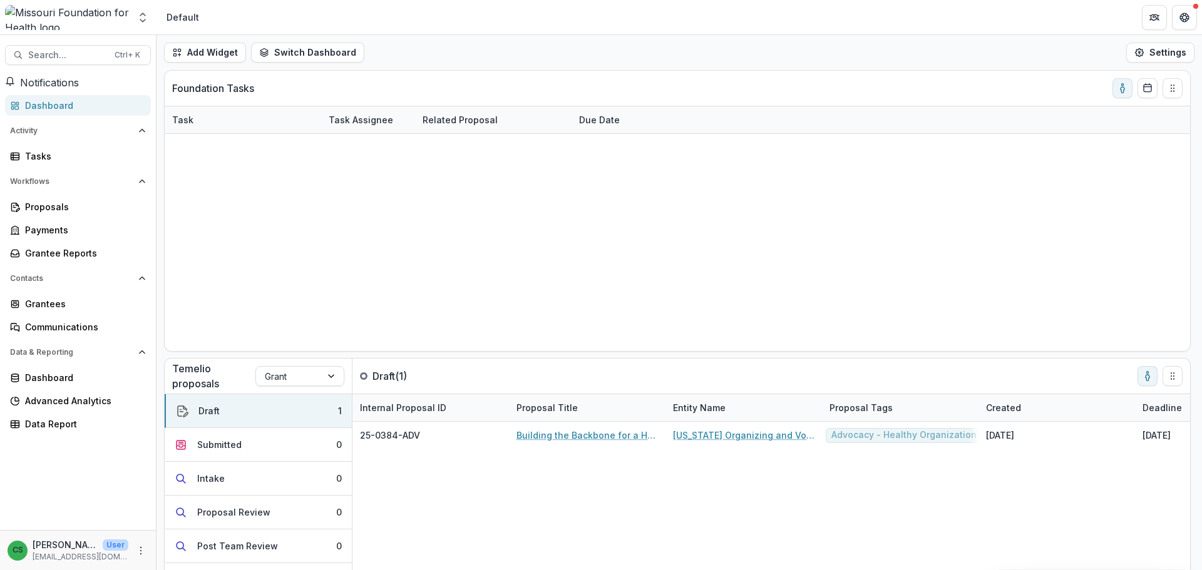
click at [74, 116] on link "Dashboard" at bounding box center [78, 105] width 146 height 21
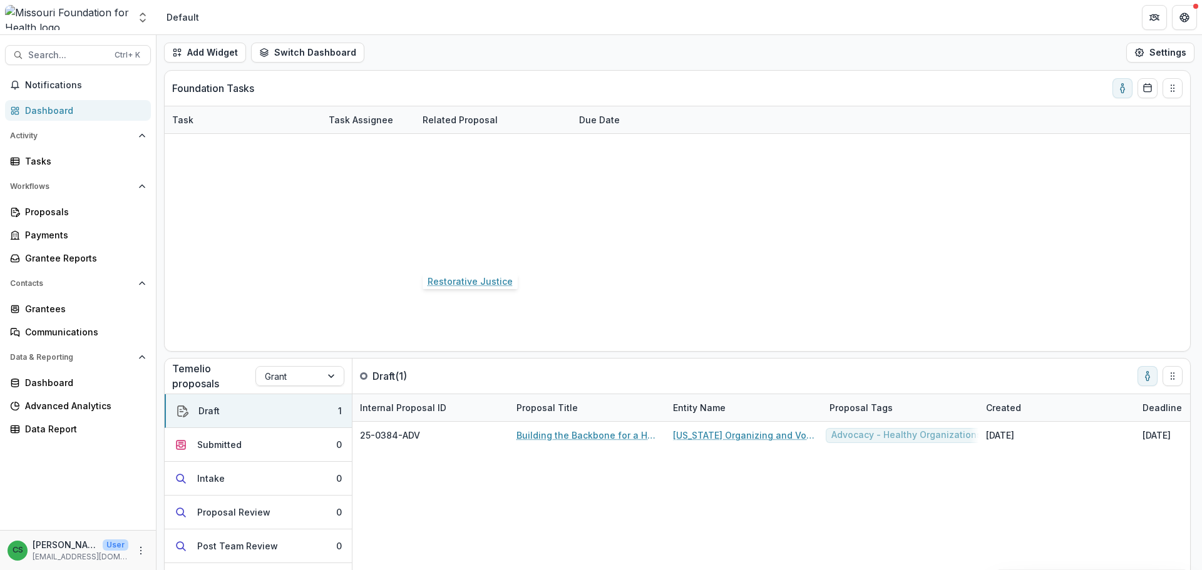
click at [449, 259] on link "Restorative Justice" at bounding box center [465, 255] width 85 height 13
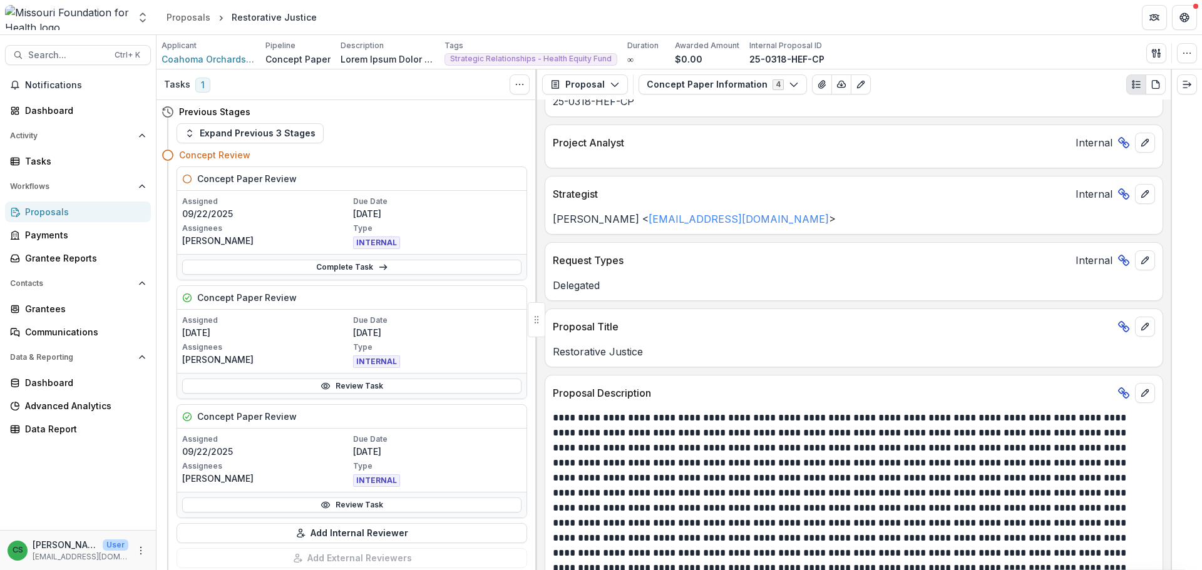
scroll to position [125, 0]
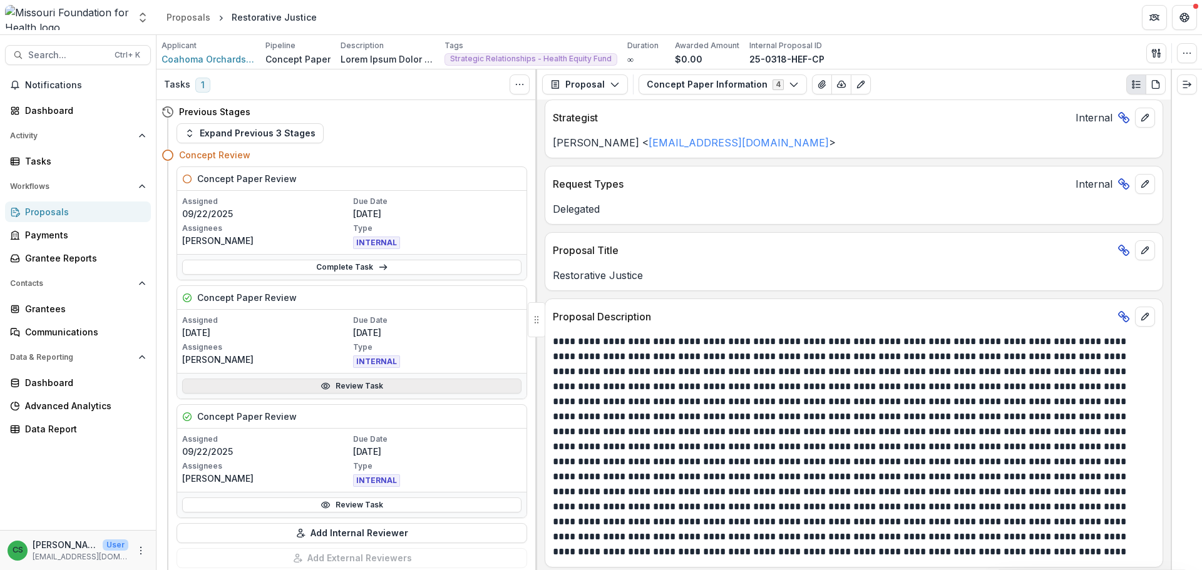
click at [286, 386] on link "Review Task" at bounding box center [351, 386] width 339 height 15
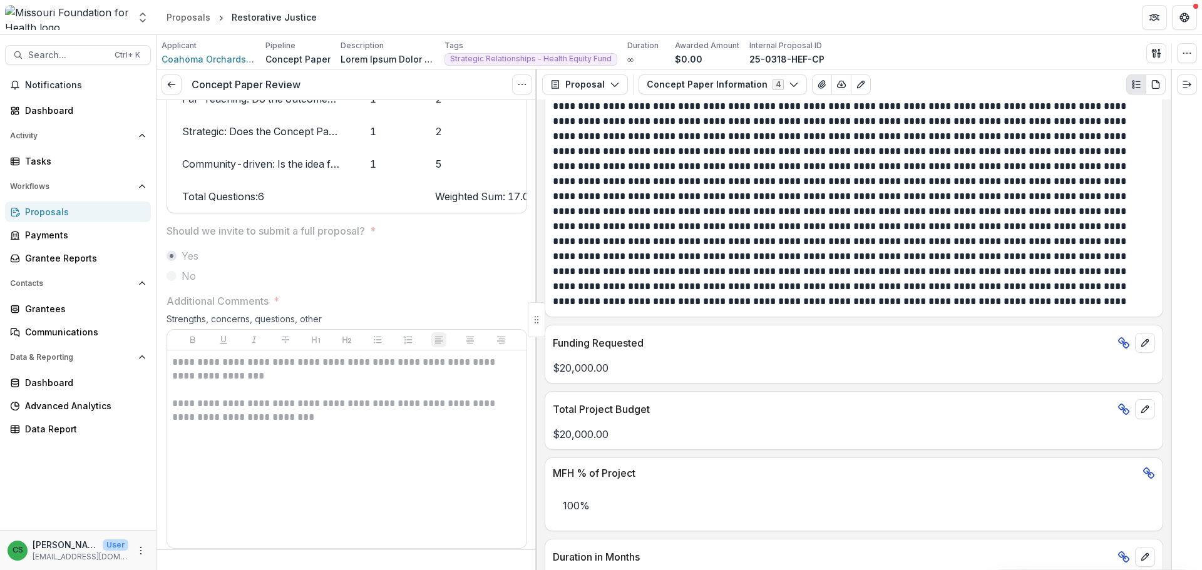
scroll to position [313, 0]
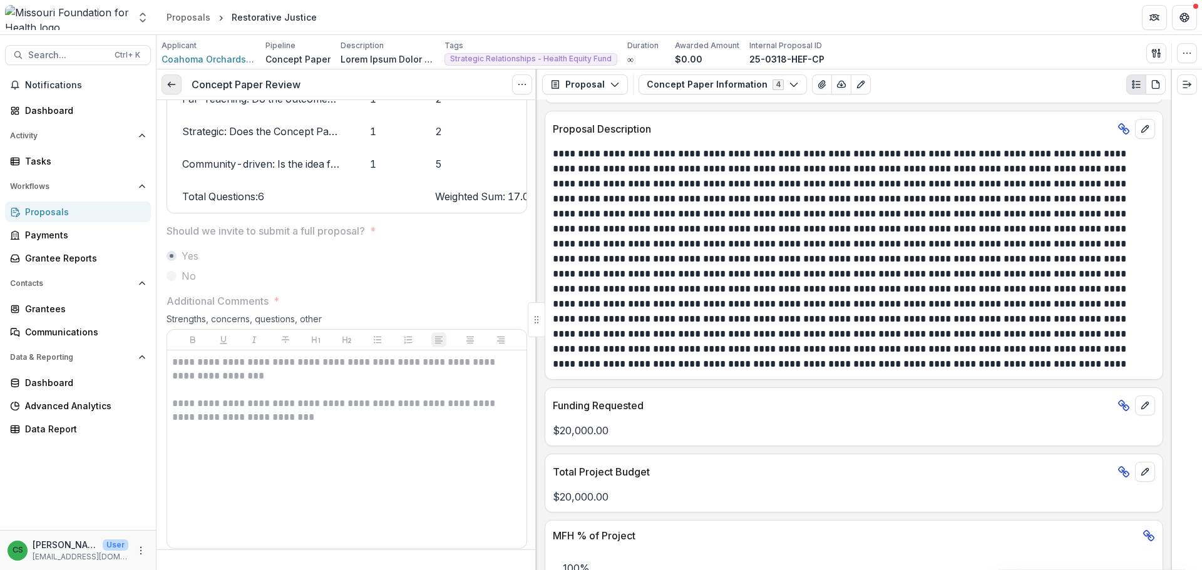
click at [175, 90] on link at bounding box center [172, 84] width 20 height 20
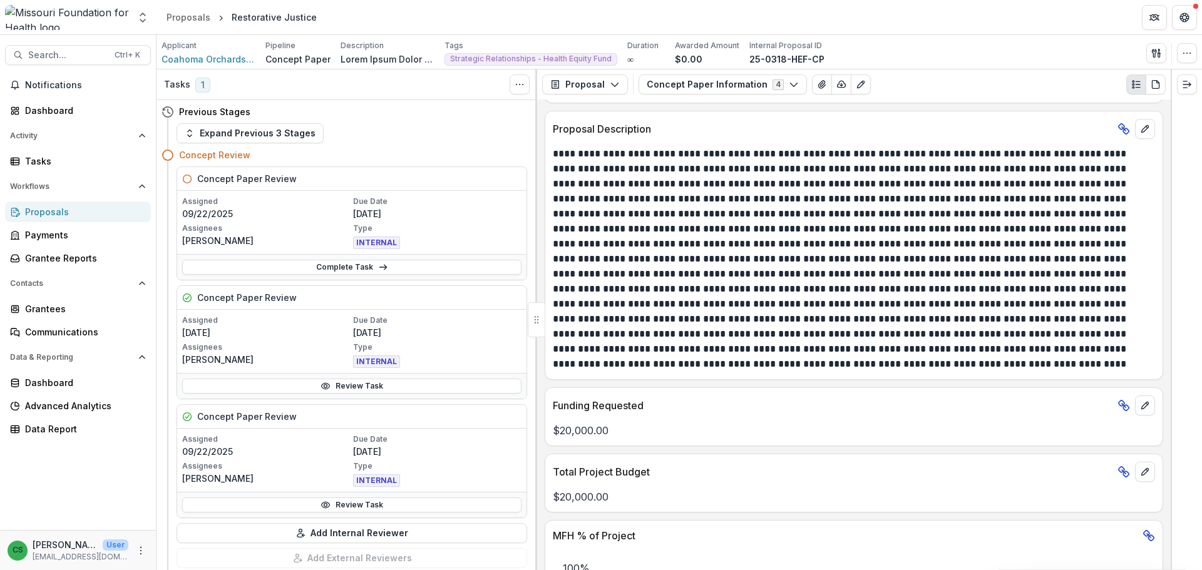
scroll to position [63, 0]
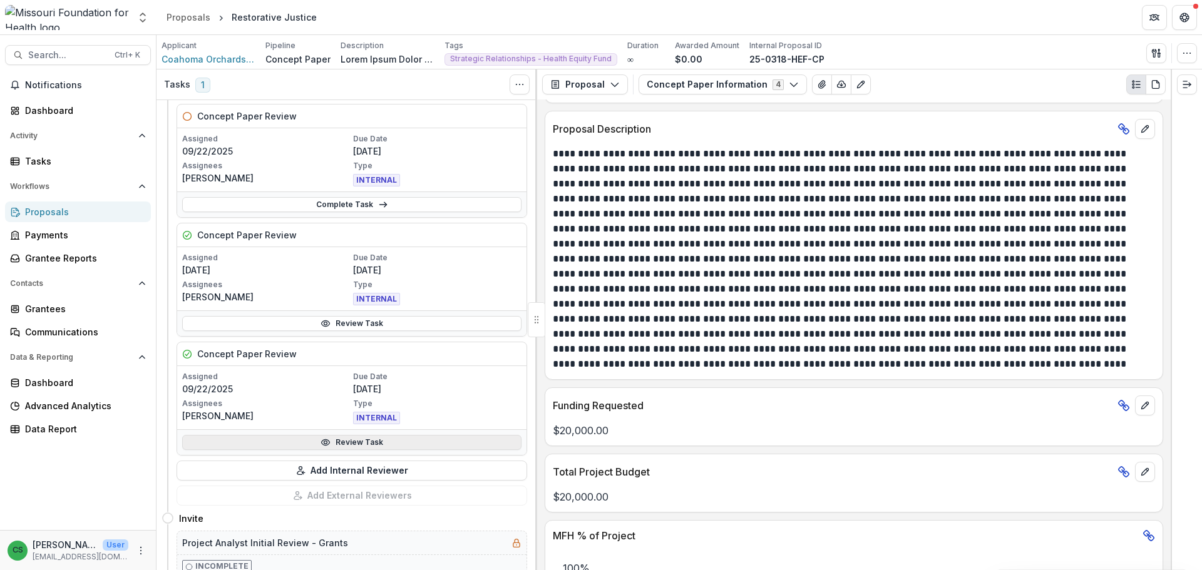
click at [299, 442] on link "Review Task" at bounding box center [351, 442] width 339 height 15
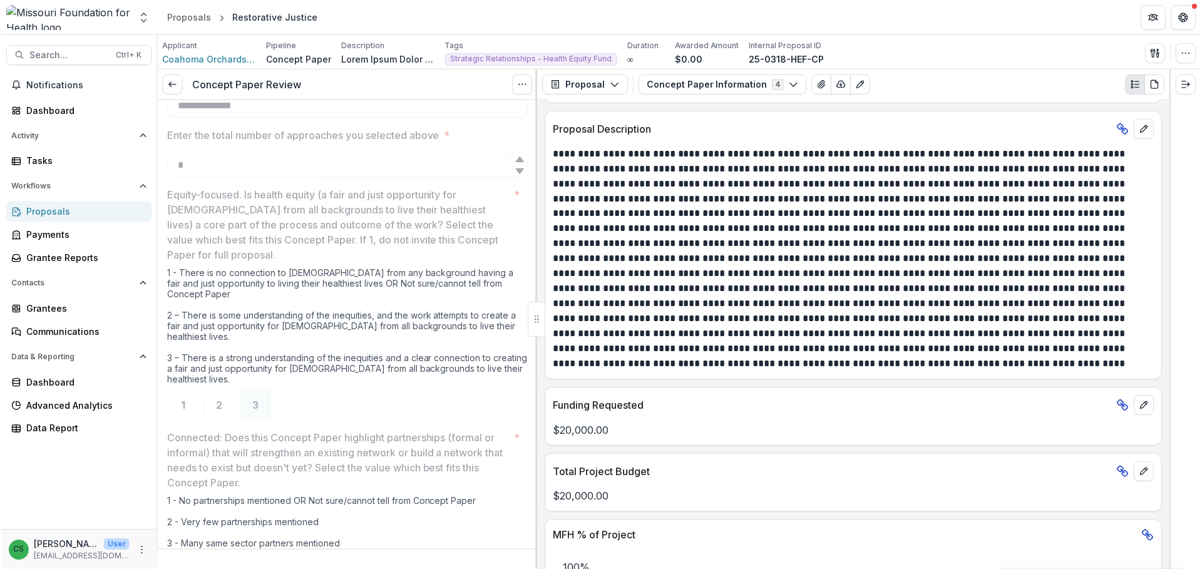
scroll to position [188, 0]
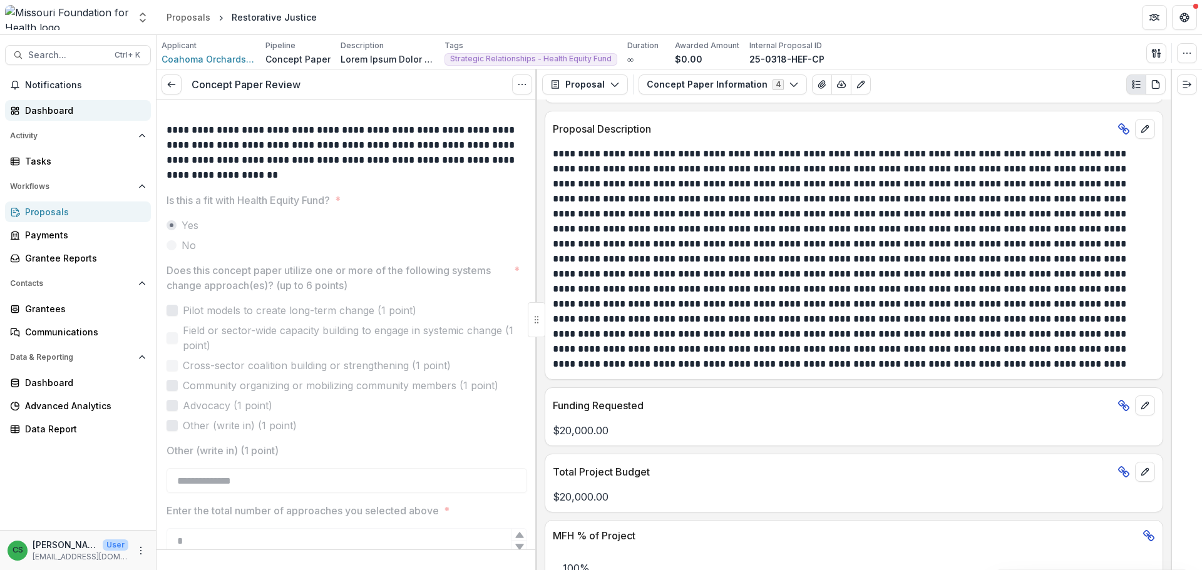
click at [63, 117] on link "Dashboard" at bounding box center [78, 110] width 146 height 21
